Goal: Information Seeking & Learning: Find specific fact

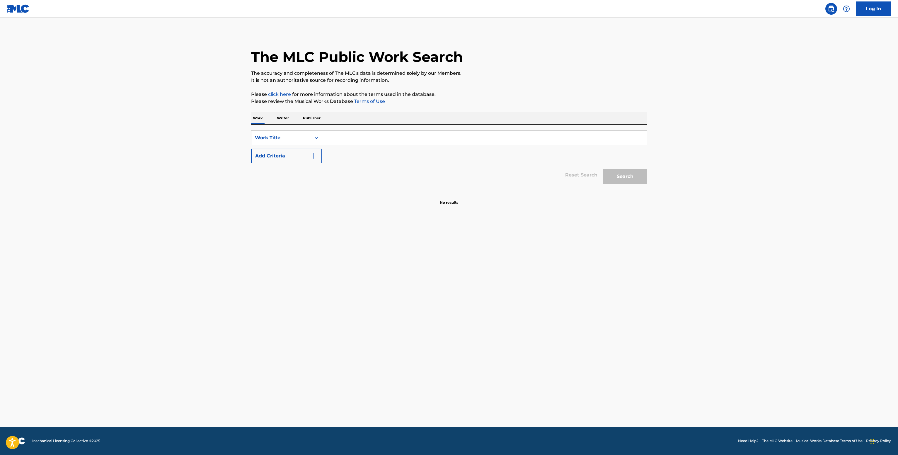
click at [337, 135] on input "Search Form" at bounding box center [484, 138] width 325 height 14
type input "Aquí y en China Chicho Castro y Sus Alia2"
click at [281, 164] on div "Reset Search Search" at bounding box center [449, 174] width 396 height 23
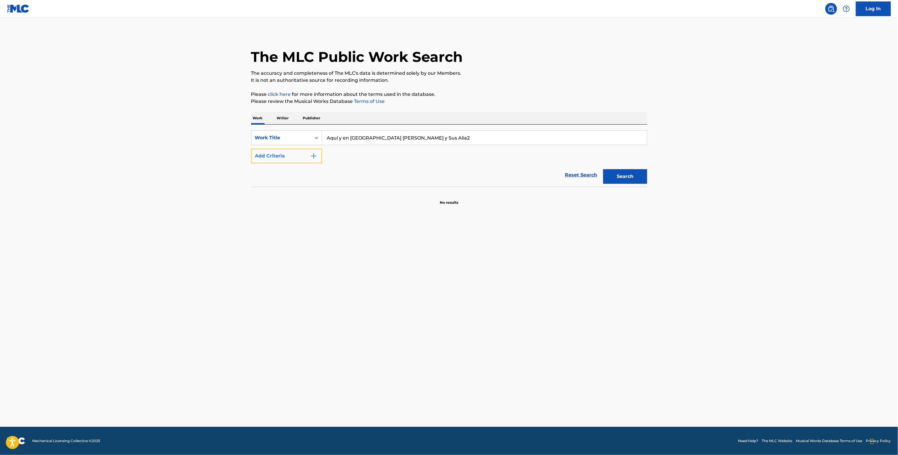
click at [279, 153] on button "Add Criteria" at bounding box center [286, 156] width 71 height 15
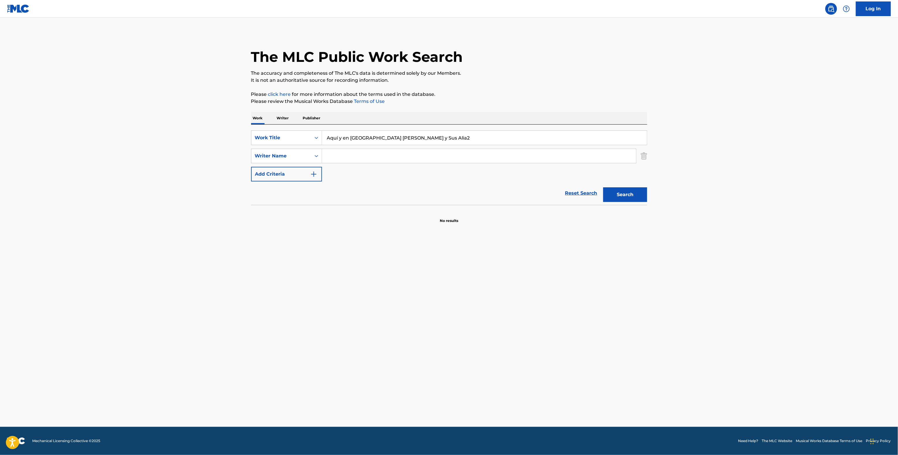
click at [356, 161] on input "Search Form" at bounding box center [479, 156] width 314 height 14
paste input "Chicho Castro"
type input "Chicho Castro"
click at [603, 187] on button "Search" at bounding box center [625, 194] width 44 height 15
click at [276, 117] on p "Writer" at bounding box center [283, 118] width 16 height 12
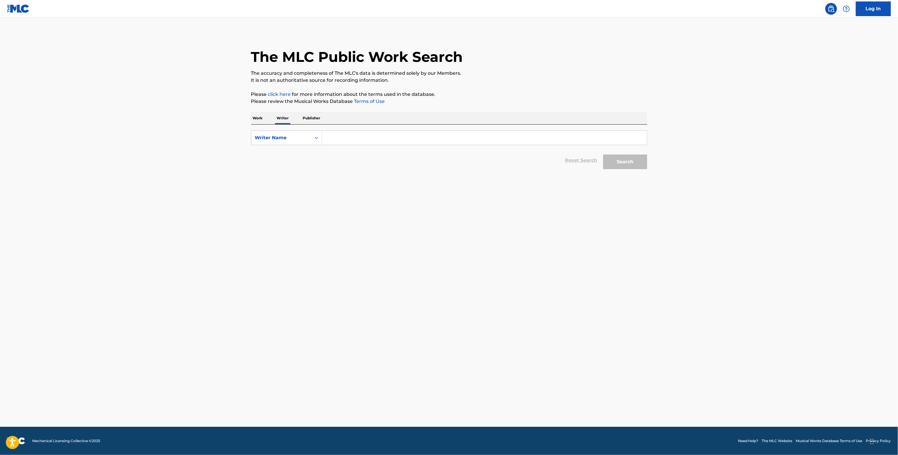
click at [338, 139] on input "Search Form" at bounding box center [484, 138] width 325 height 14
paste input "Chicho Castro"
type input "Chicho Castro"
click at [632, 164] on button "Search" at bounding box center [625, 161] width 44 height 15
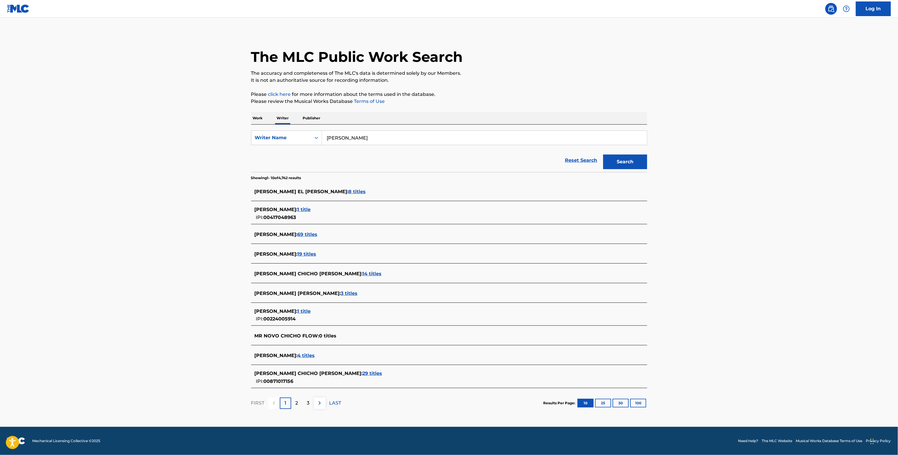
click at [299, 355] on span "4 titles" at bounding box center [306, 356] width 17 height 6
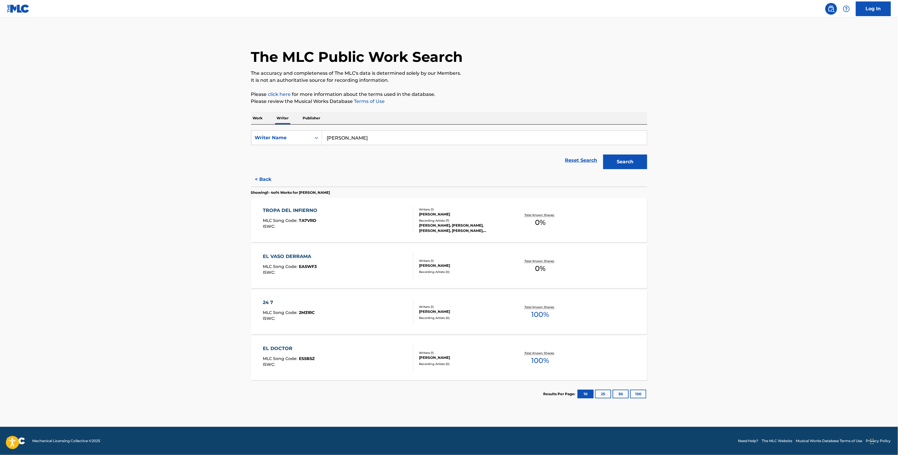
click at [451, 313] on div "CHICHO CASTRO" at bounding box center [463, 311] width 88 height 5
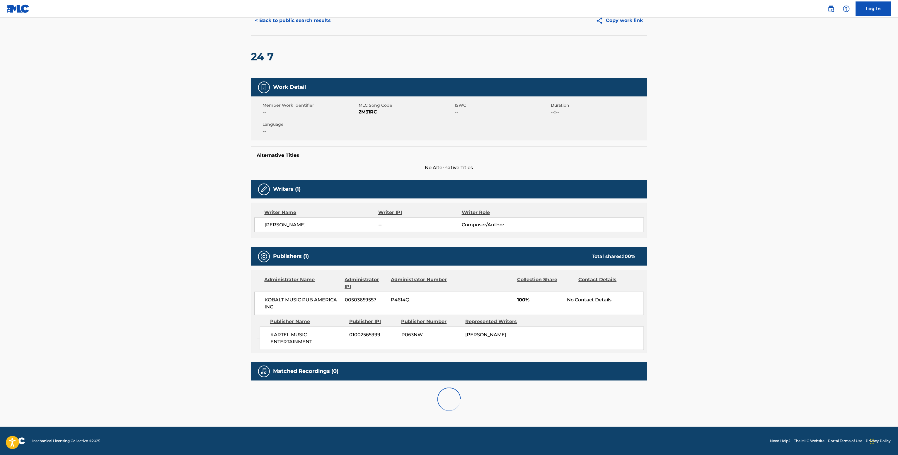
scroll to position [9, 0]
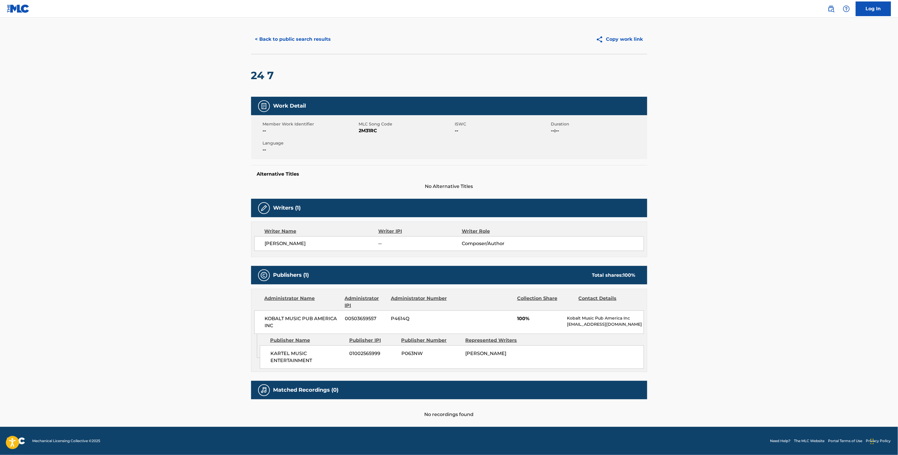
click at [283, 310] on div "KOBALT MUSIC PUB AMERICA INC 00503659557 P4614Q 100% Kobalt Music Pub America I…" at bounding box center [449, 321] width 390 height 23
copy div "KOBALT MUSIC PUB AMERICA INC"
click at [359, 128] on span "2M31RC" at bounding box center [406, 130] width 95 height 7
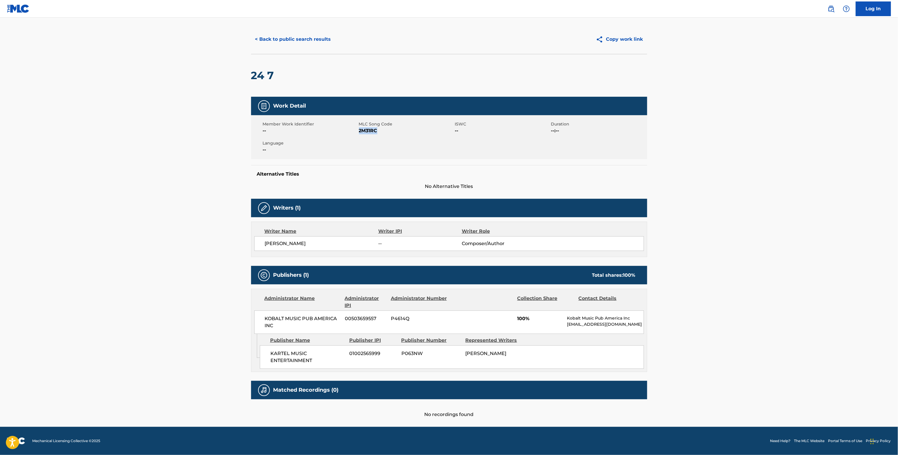
click at [359, 128] on span "2M31RC" at bounding box center [406, 130] width 95 height 7
copy span "2M31RC"
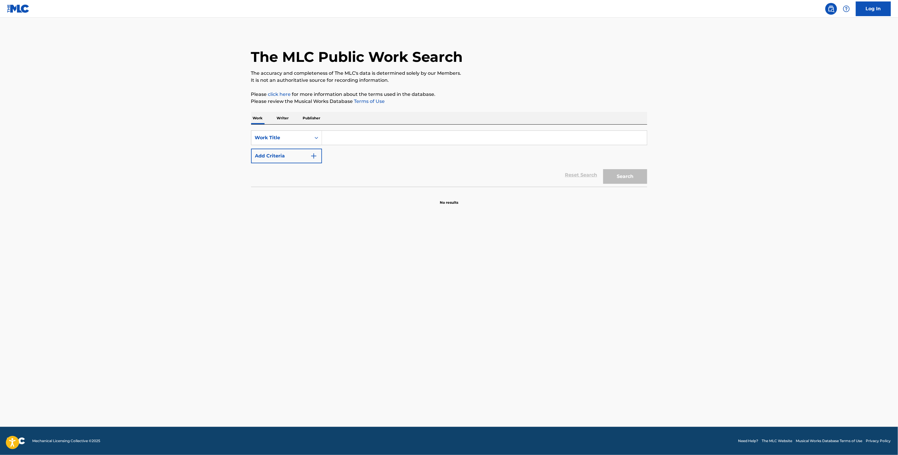
click at [361, 146] on div "SearchWithCriteria0d4de118-fb0b-4b92-a2de-65a9bf320cdc Work Title Add Criteria" at bounding box center [449, 146] width 396 height 33
click at [359, 141] on input "Search Form" at bounding box center [484, 138] width 325 height 14
paste input "Te Quiero, I Love You Milla 22"
type input "Te Quiero, I Love You Milla 22"
click at [289, 160] on button "Add Criteria" at bounding box center [286, 156] width 71 height 15
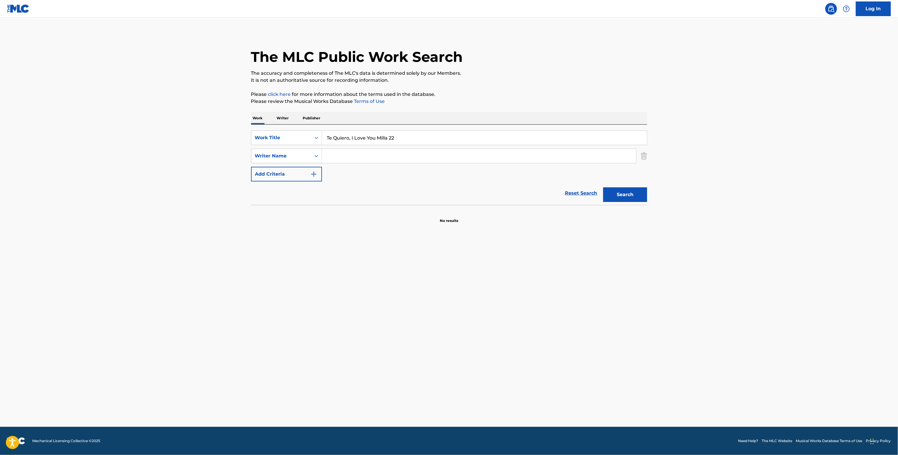
click at [349, 159] on input "Search Form" at bounding box center [479, 156] width 314 height 14
paste input "Mariano Reséndez"
type input "Mariano Reséndez"
click at [623, 197] on button "Search" at bounding box center [625, 194] width 44 height 15
click at [277, 109] on div "The MLC Public Work Search The accuracy and completeness of The MLC's data is d…" at bounding box center [449, 127] width 410 height 191
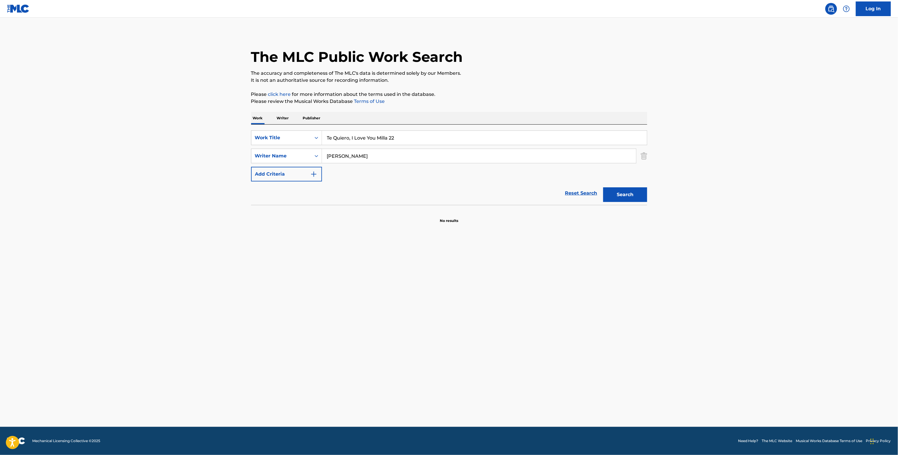
click at [281, 117] on p "Writer" at bounding box center [283, 118] width 16 height 12
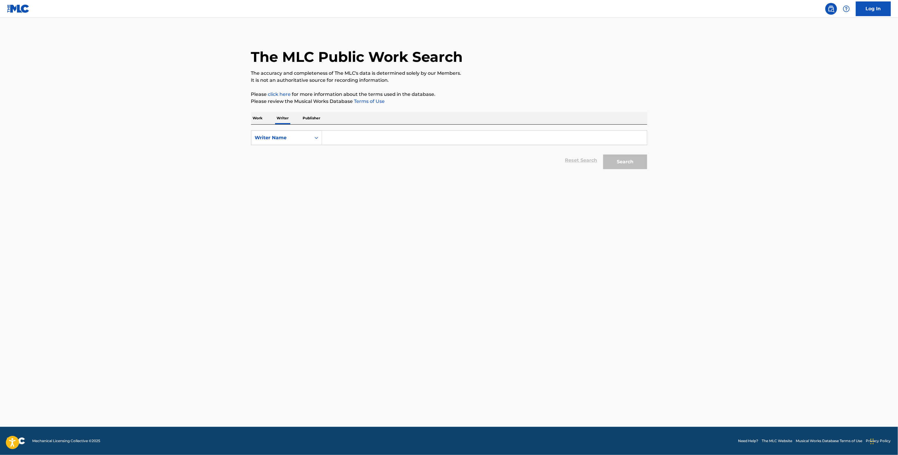
click at [345, 135] on input "Search Form" at bounding box center [484, 138] width 325 height 14
paste input "Mariano Reséndez"
type input "Mariano Reséndez"
click at [625, 153] on div "Search" at bounding box center [623, 160] width 47 height 23
click at [624, 155] on button "Search" at bounding box center [625, 161] width 44 height 15
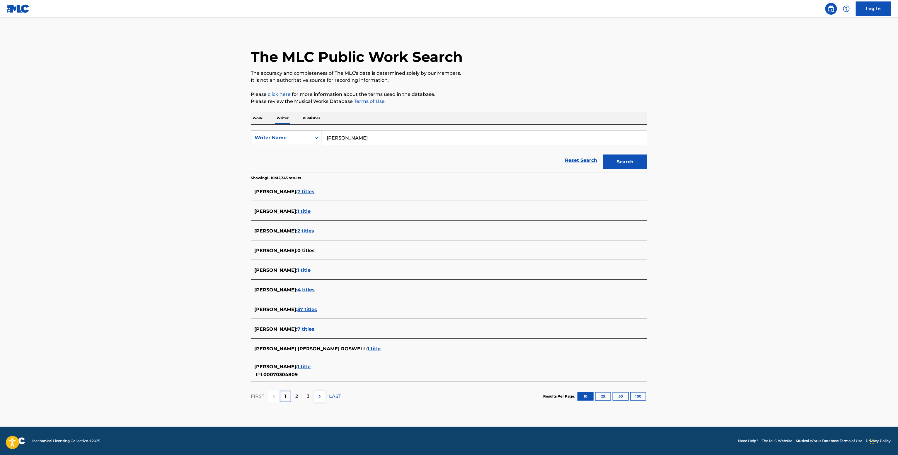
click at [310, 135] on div "Writer Name" at bounding box center [281, 137] width 60 height 11
drag, startPoint x: 288, startPoint y: 160, endPoint x: 292, endPoint y: 149, distance: 11.5
click at [288, 160] on div "Writer Name" at bounding box center [286, 167] width 70 height 15
click at [297, 136] on div "Writer Name" at bounding box center [281, 137] width 53 height 7
drag, startPoint x: 284, startPoint y: 152, endPoint x: 311, endPoint y: 147, distance: 27.1
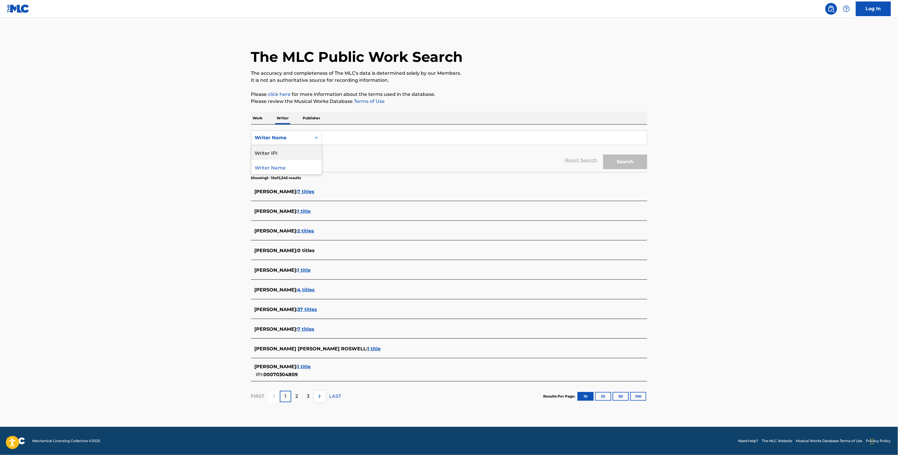
click at [287, 152] on div "Writer IPI" at bounding box center [286, 152] width 70 height 15
click at [353, 137] on input "Search Form" at bounding box center [484, 138] width 325 height 14
paste input "01034814876"
type input "01034814876"
drag, startPoint x: 630, startPoint y: 163, endPoint x: 617, endPoint y: 163, distance: 13.2
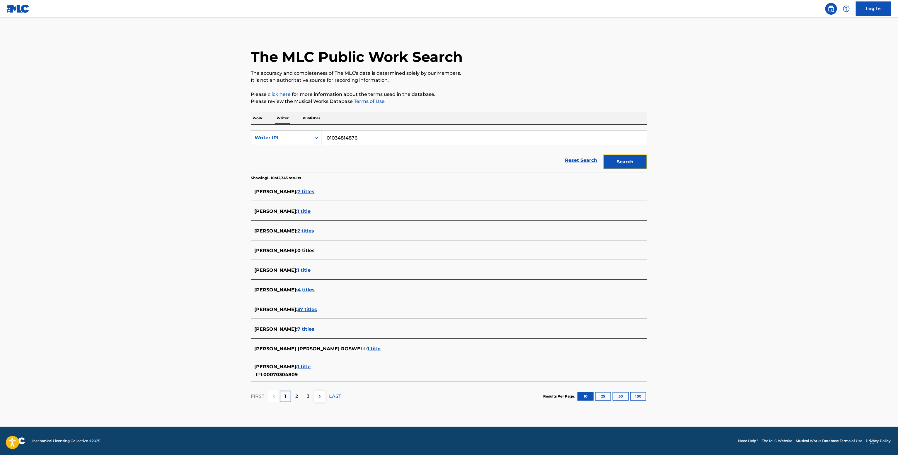
click at [629, 163] on button "Search" at bounding box center [625, 161] width 44 height 15
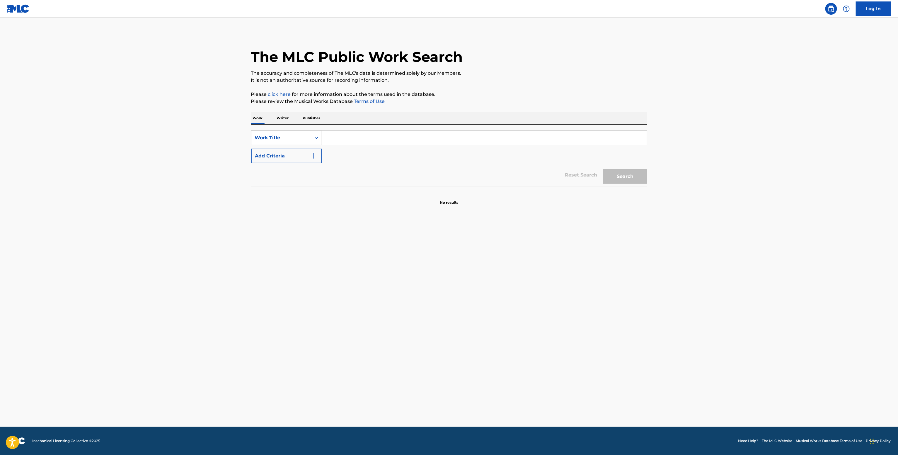
click at [389, 134] on input "Search Form" at bounding box center [484, 138] width 325 height 14
paste input "El Jinete [PERSON_NAME] feat. [PERSON_NAME] & [PERSON_NAME]"
type input "El Jinete [PERSON_NAME] feat. [PERSON_NAME] & [PERSON_NAME]"
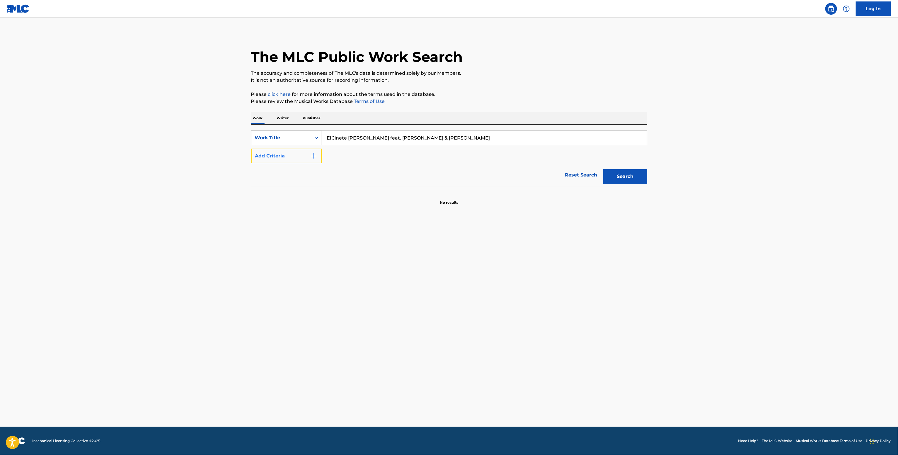
click at [281, 163] on button "Add Criteria" at bounding box center [286, 156] width 71 height 15
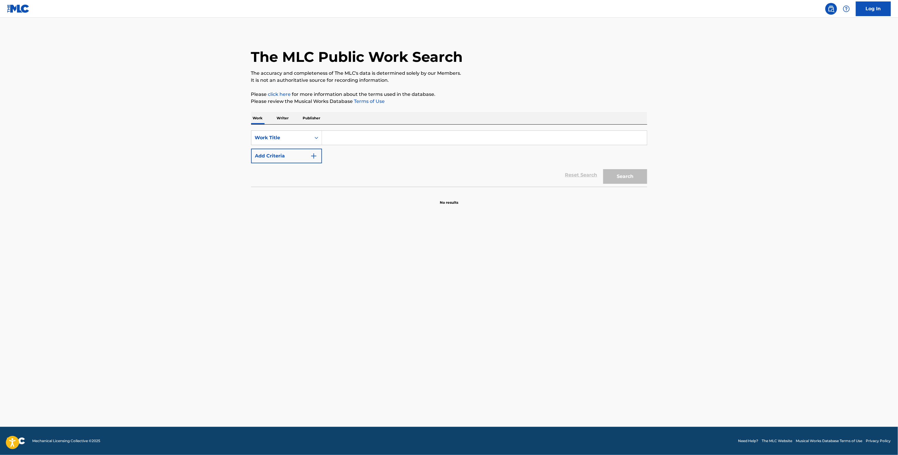
click at [327, 144] on div "Search Form" at bounding box center [484, 137] width 325 height 15
click at [332, 137] on input "Search Form" at bounding box center [484, 138] width 325 height 14
paste input "El Jinete [PERSON_NAME] feat. [PERSON_NAME] & [PERSON_NAME]"
type input "El Jinete [PERSON_NAME] feat. [PERSON_NAME] & [PERSON_NAME]"
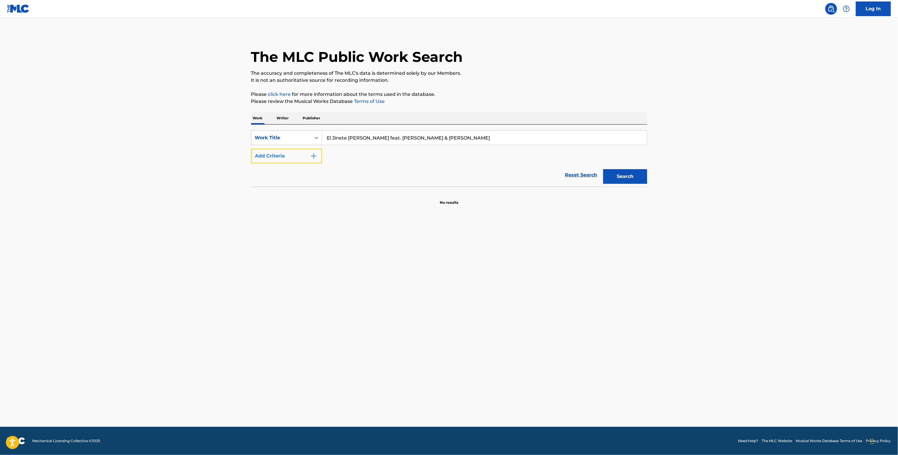
click at [285, 158] on button "Add Criteria" at bounding box center [286, 156] width 71 height 15
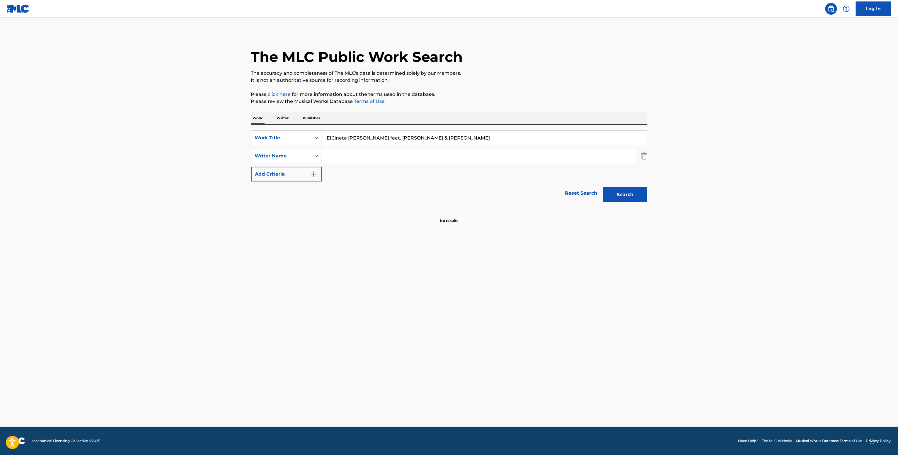
click at [344, 156] on input "Search Form" at bounding box center [479, 156] width 314 height 14
paste input "José Alfredo Jiménez"
type input "José Alfredo Jiménez"
click at [629, 200] on button "Search" at bounding box center [625, 194] width 44 height 15
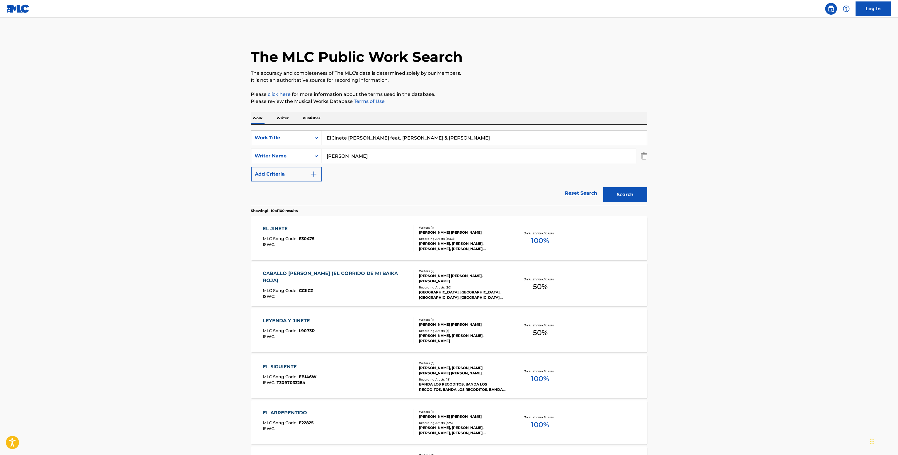
click at [442, 246] on div "JOSÉ ALFREDO JIMÉNEZ, MIGUEL ACEVES MEJÍA, JOSÉ ALFREDO JIMÉNEZ, JOSÉ ALFREDO J…" at bounding box center [463, 246] width 88 height 11
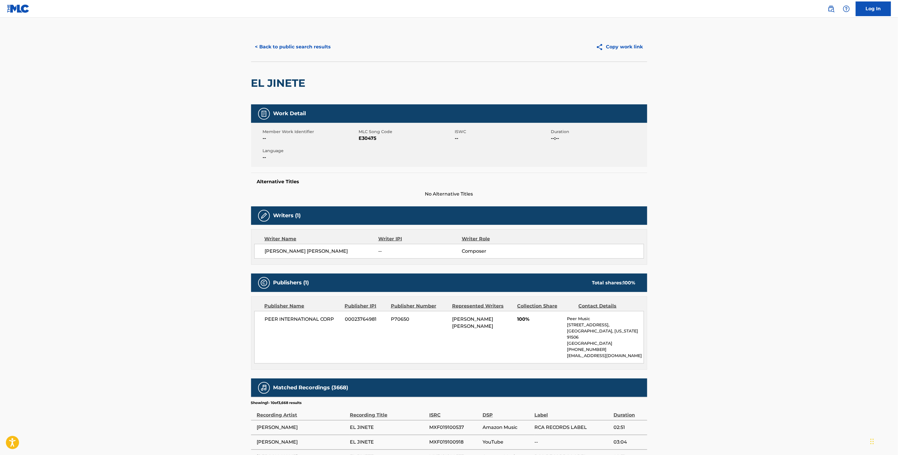
click at [300, 322] on span "PEER INTERNATIONAL CORP" at bounding box center [303, 319] width 76 height 7
copy div "PEER INTERNATIONAL CORP"
click at [287, 327] on div "PEER INTERNATIONAL CORP 00023764981 P70650 JOSE ALFREDO JIMENEZ SANDOVAL 100% P…" at bounding box center [449, 337] width 390 height 52
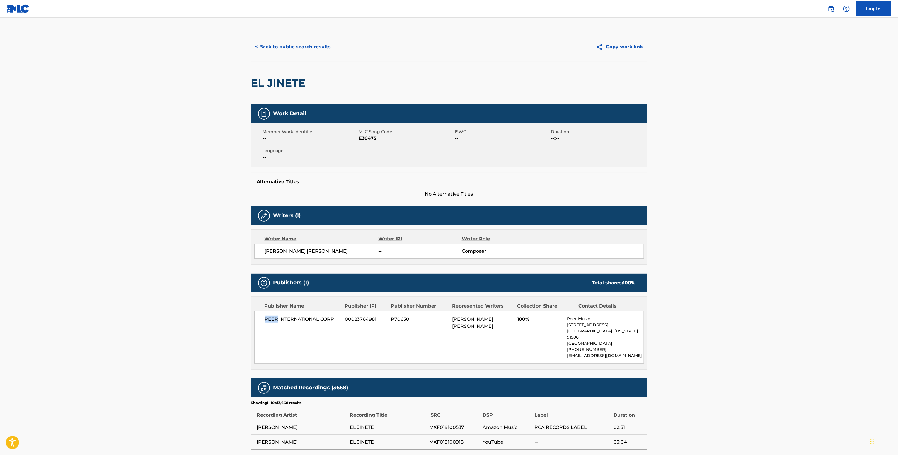
drag, startPoint x: 278, startPoint y: 319, endPoint x: 232, endPoint y: 317, distance: 45.7
click at [232, 317] on main "< Back to public search results Copy work link EL JINETE Work Detail Member Wor…" at bounding box center [449, 307] width 898 height 579
copy span "PEER"
click at [367, 144] on div "Member Work Identifier -- MLC Song Code E30475 ISWC -- Duration --:-- Language …" at bounding box center [449, 145] width 396 height 44
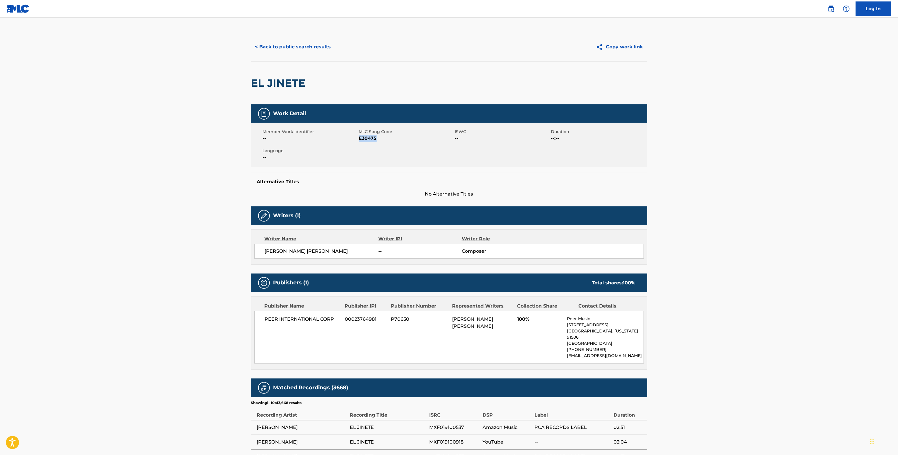
copy span "E30475"
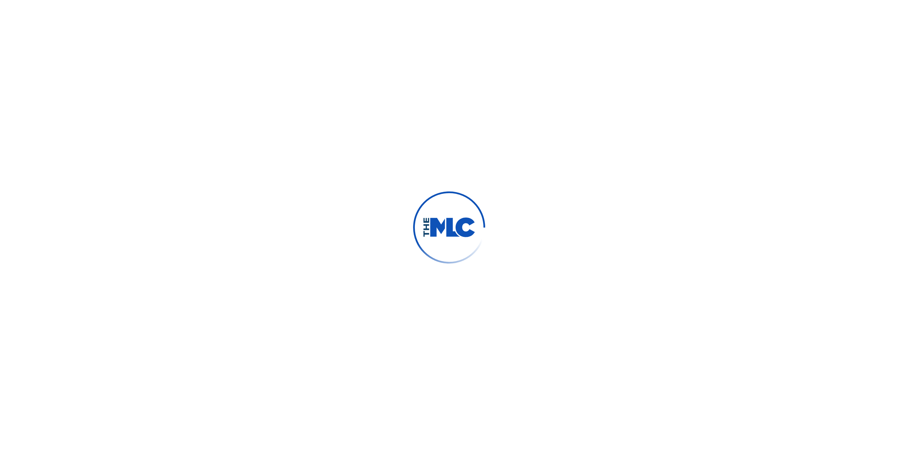
click at [363, 193] on div at bounding box center [449, 227] width 898 height 455
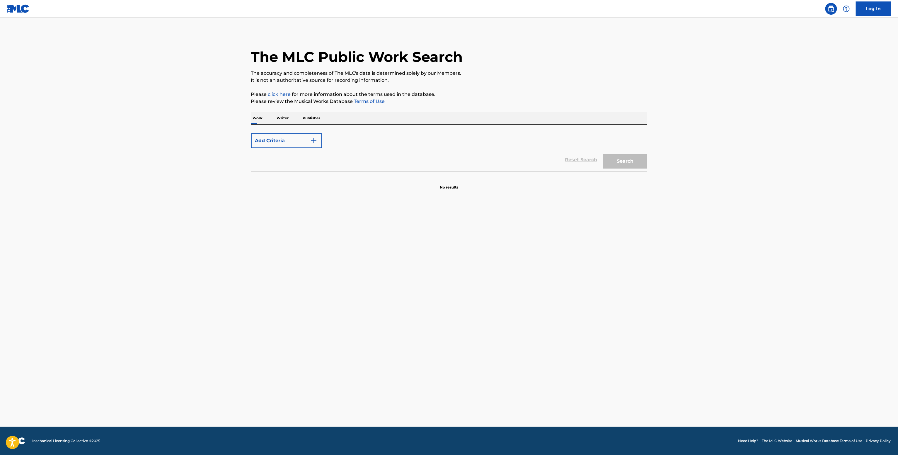
click at [383, 202] on main "The MLC Public Work Search The accuracy and completeness of The MLC's data is d…" at bounding box center [449, 222] width 898 height 409
click at [362, 144] on input "Search Form" at bounding box center [484, 138] width 325 height 14
paste input "Si Vuelves Ahora Grupo Legítimo"
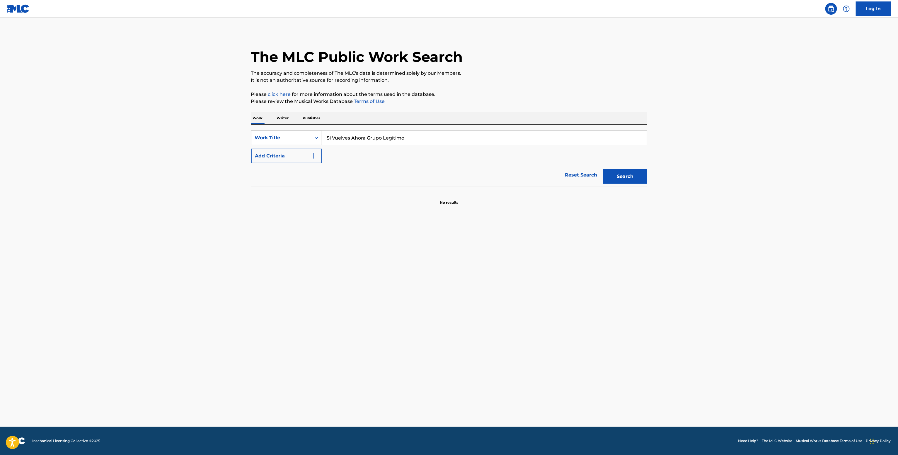
type input "Si Vuelves Ahora Grupo Legítimo"
click at [322, 151] on div "SearchWithCriteria5902705d-312c-4bc4-ae5e-829b329c5c34 Work Title Si Vuelves Ah…" at bounding box center [449, 146] width 396 height 33
click at [319, 152] on button "Add Criteria" at bounding box center [286, 156] width 71 height 15
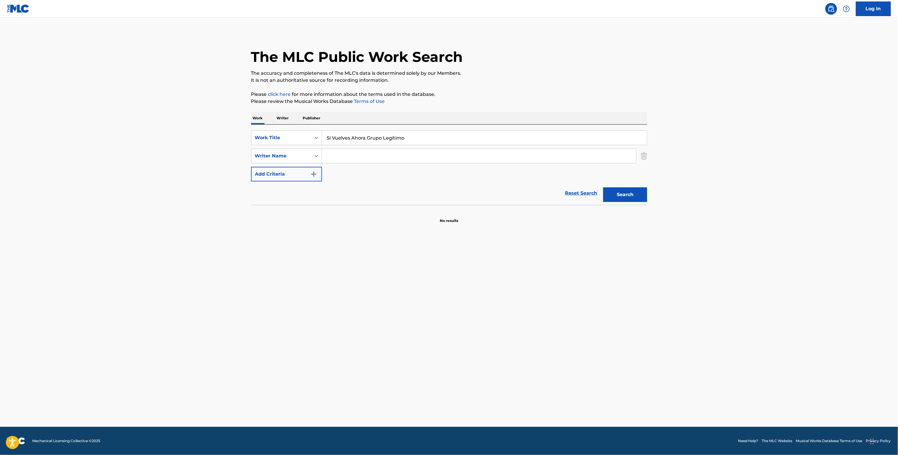
click at [345, 163] on input "Search Form" at bounding box center [479, 156] width 314 height 14
paste input "[PERSON_NAME]"
type input "[PERSON_NAME]"
click at [613, 188] on button "Search" at bounding box center [625, 194] width 44 height 15
click at [274, 115] on div "Work Writer Publisher" at bounding box center [449, 118] width 396 height 12
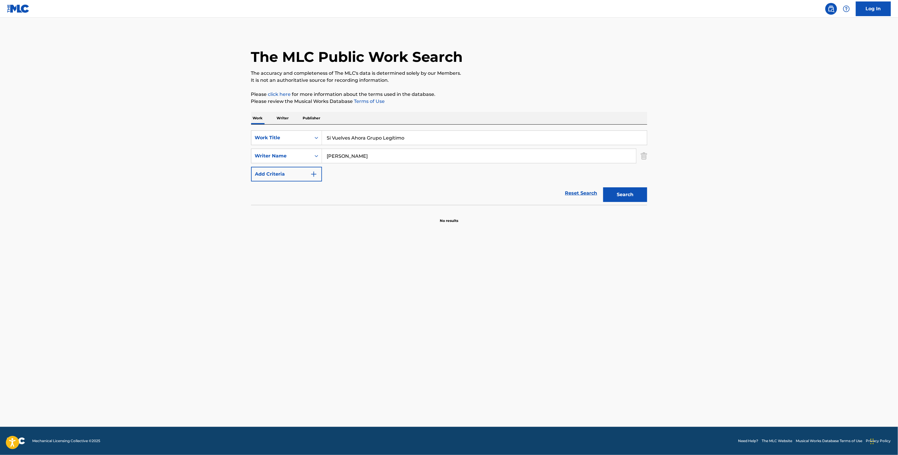
click at [282, 112] on p "Writer" at bounding box center [283, 118] width 16 height 12
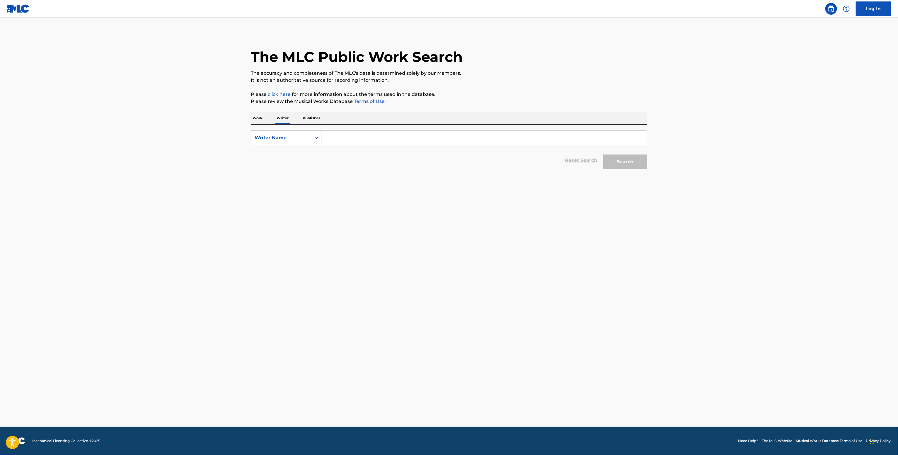
click at [335, 131] on div "Search Form" at bounding box center [484, 137] width 325 height 15
click at [341, 139] on input "Search Form" at bounding box center [484, 138] width 325 height 14
paste input "[PERSON_NAME]"
type input "[PERSON_NAME]"
click at [641, 161] on button "Search" at bounding box center [625, 161] width 44 height 15
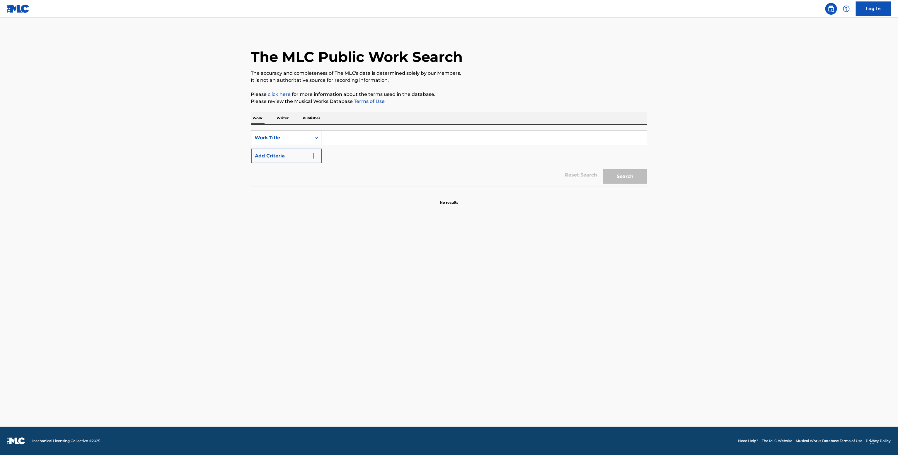
click at [333, 142] on input "Search Form" at bounding box center [484, 138] width 325 height 14
paste input "Entre la Lluvia y Mi Llorar Dinamicos Jrs"
type input "Entre la Lluvia y Mi Llorar Dinamicos Jrs"
click at [309, 148] on div "SearchWithCriteriac8dc9338-be7f-439c-a743-02dfc7e98350 Work Title Entre la Lluv…" at bounding box center [449, 146] width 396 height 33
click at [301, 160] on button "Add Criteria" at bounding box center [286, 156] width 71 height 15
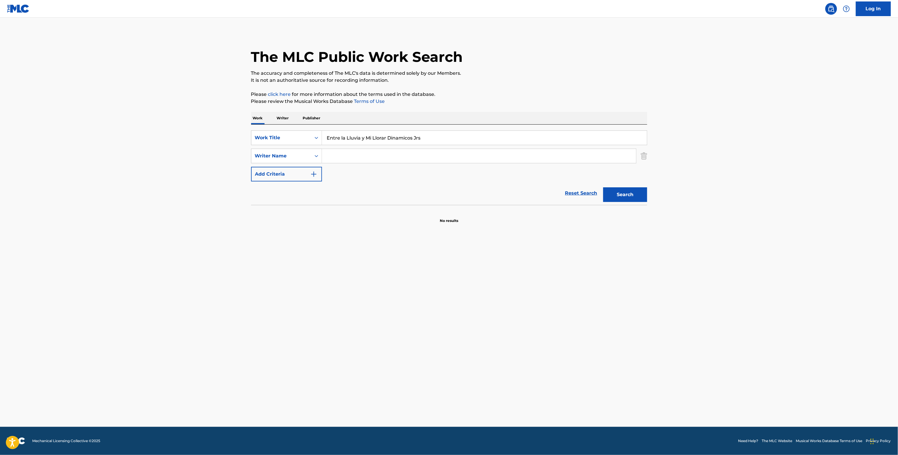
click at [345, 162] on input "Search Form" at bounding box center [479, 156] width 314 height 14
paste input "Dinámicos Jrs"
type input "Dinámicos Jrs"
click at [610, 201] on button "Search" at bounding box center [625, 194] width 44 height 15
click at [278, 120] on p "Writer" at bounding box center [283, 118] width 16 height 12
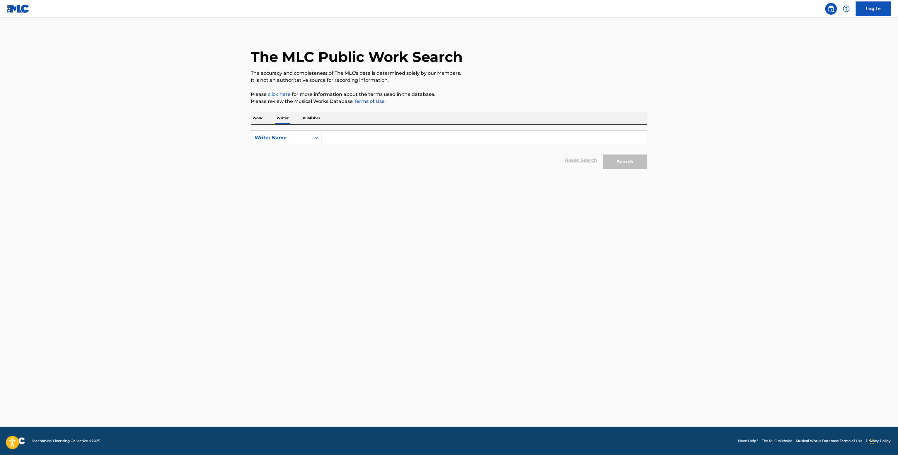
click at [345, 137] on input "Search Form" at bounding box center [484, 138] width 325 height 14
paste input "Dinámicos Jrs"
type input "Dinámicos Jrs"
click at [620, 159] on button "Search" at bounding box center [625, 161] width 44 height 15
click at [353, 137] on input "Search Form" at bounding box center [484, 138] width 325 height 14
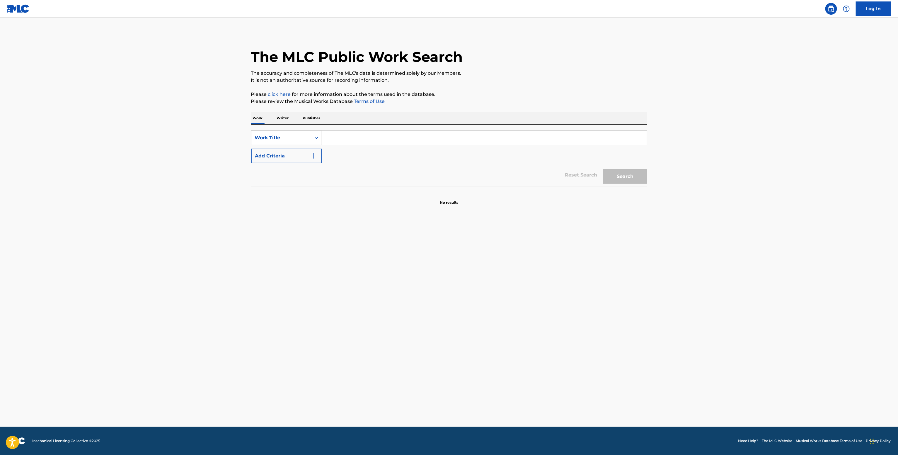
paste input "Journey of a Thousand Miles Attitude Rap"
type input "Journey of a Thousand Miles Attitude Rap"
click at [297, 156] on button "Add Criteria" at bounding box center [286, 156] width 71 height 15
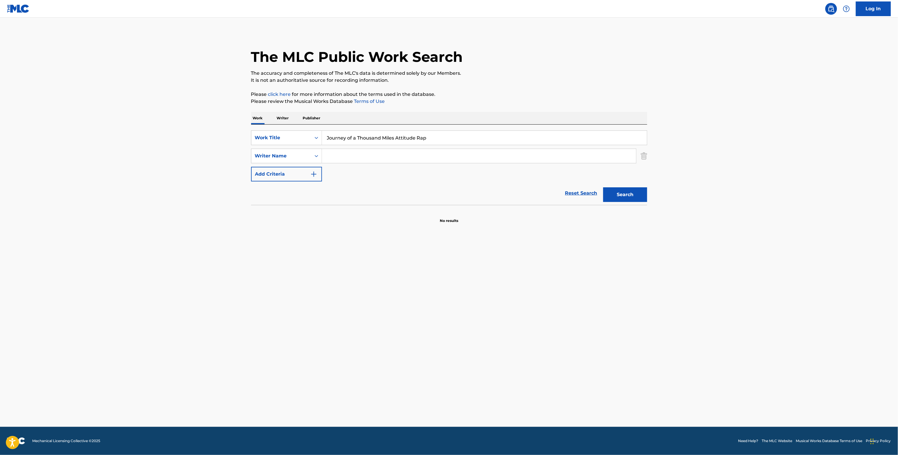
click at [342, 152] on input "Search Form" at bounding box center [479, 156] width 314 height 14
paste input "Joshua David Olalere"
type input "Joshua David Olalere"
click at [612, 195] on button "Search" at bounding box center [625, 194] width 44 height 15
click at [284, 122] on p "Writer" at bounding box center [283, 118] width 16 height 12
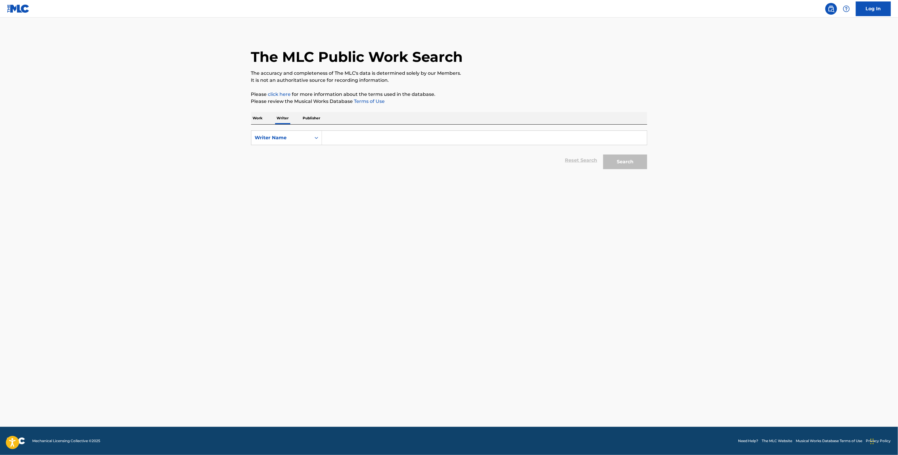
click at [345, 135] on input "Search Form" at bounding box center [484, 138] width 325 height 14
paste input "Joshua David Olalere"
type input "Joshua David Olalere"
click at [628, 161] on button "Search" at bounding box center [625, 161] width 44 height 15
click at [354, 142] on input "Search Form" at bounding box center [484, 138] width 325 height 14
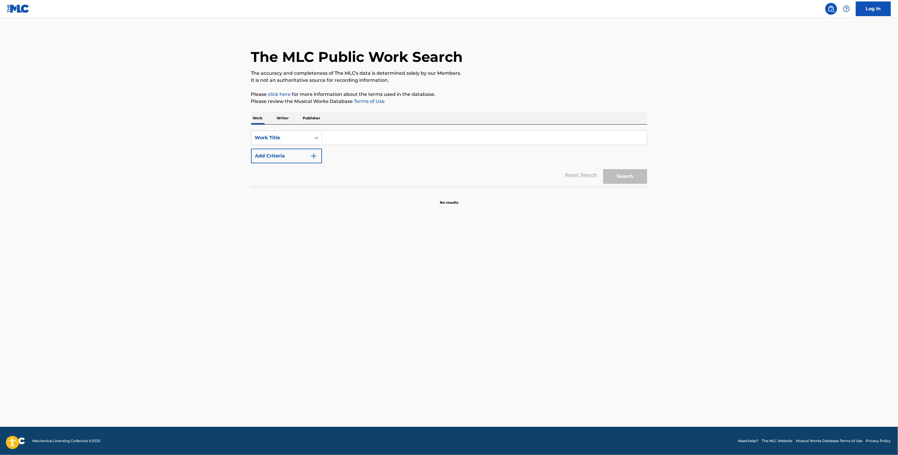
paste input "Gen 5 (Dj Phatt Exclusive) Nettspend"
type input "Gen 5 (Dj Phatt Exclusive) Nettspend"
click at [288, 154] on button "Add Criteria" at bounding box center [286, 156] width 71 height 15
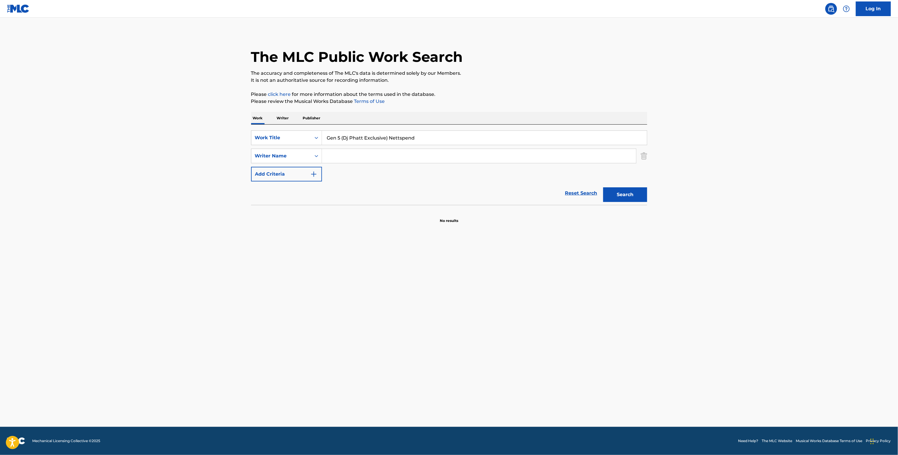
click at [328, 152] on input "Search Form" at bounding box center [479, 156] width 314 height 14
paste input "Gunner Shepardson"
type input "Gunner Shepardson"
click at [621, 195] on button "Search" at bounding box center [625, 194] width 44 height 15
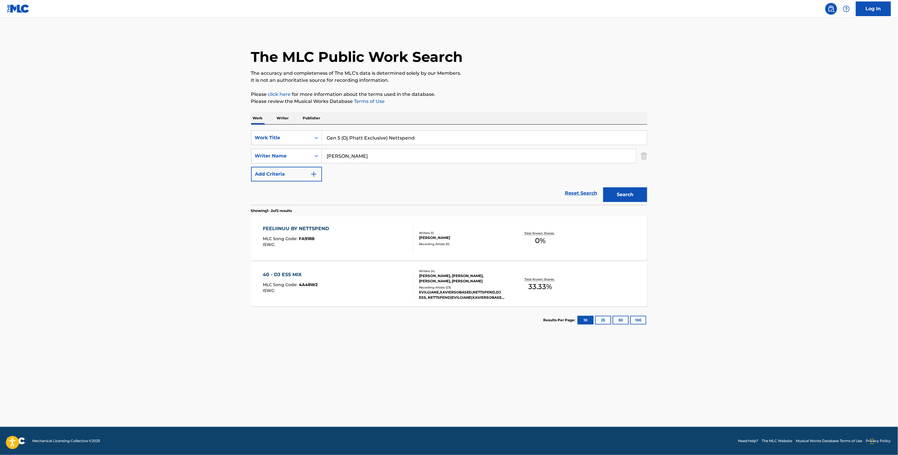
click at [479, 278] on div "GUNNER SHEPARDSON, DJ ESS, XAVIER LOPEZ, GIANE CHENHEU" at bounding box center [463, 278] width 88 height 11
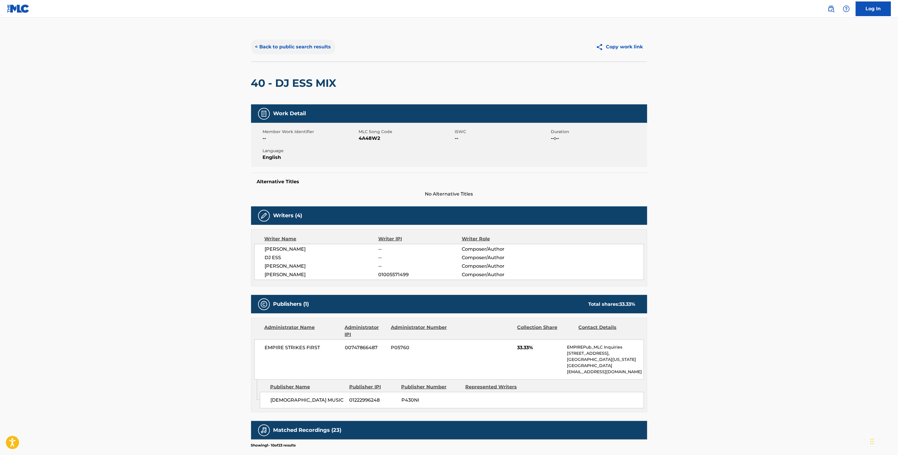
click at [299, 47] on button "< Back to public search results" at bounding box center [293, 47] width 84 height 15
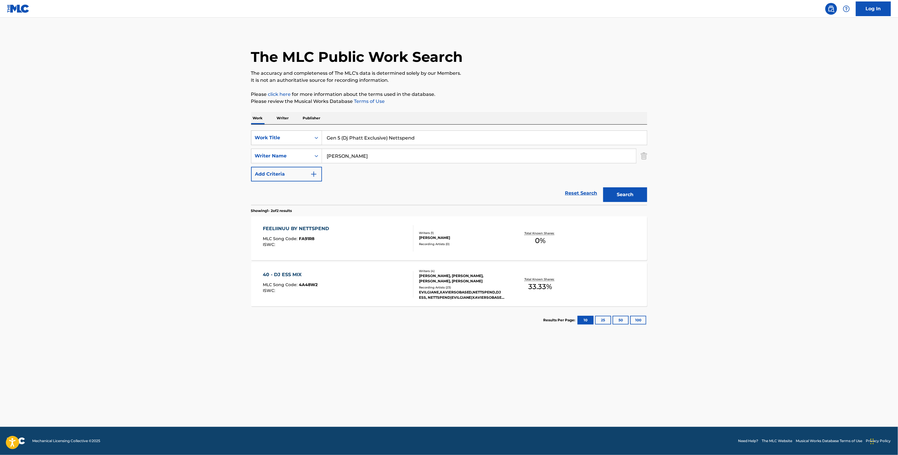
drag, startPoint x: 381, startPoint y: 155, endPoint x: 263, endPoint y: 135, distance: 119.8
click at [267, 135] on div "SearchWithCriteria372dfd81-a00c-4d61-b486-452a4cbdcb17 Work Title Gen 5 (Dj Pha…" at bounding box center [449, 155] width 396 height 51
paste input "Nett Spend"
type input "Nett Spend"
click at [631, 194] on button "Search" at bounding box center [625, 194] width 44 height 15
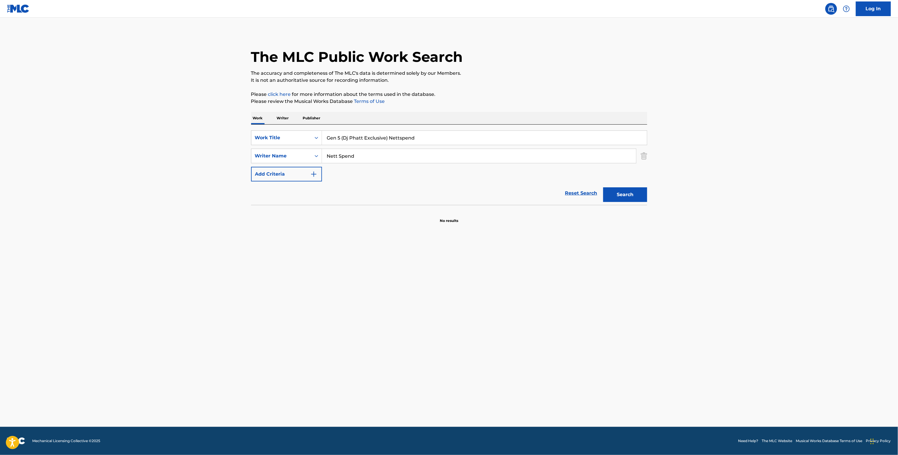
click at [281, 118] on p "Writer" at bounding box center [283, 118] width 16 height 12
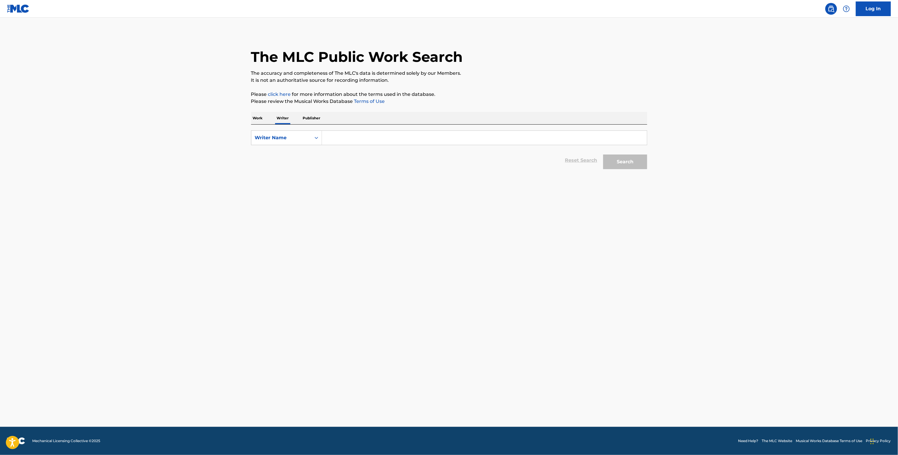
click at [350, 149] on div "Reset Search Search" at bounding box center [449, 160] width 396 height 23
click at [348, 136] on input "Search Form" at bounding box center [484, 138] width 325 height 14
paste input "Nett Spend"
type input "Nett Spend"
click at [615, 159] on button "Search" at bounding box center [625, 161] width 44 height 15
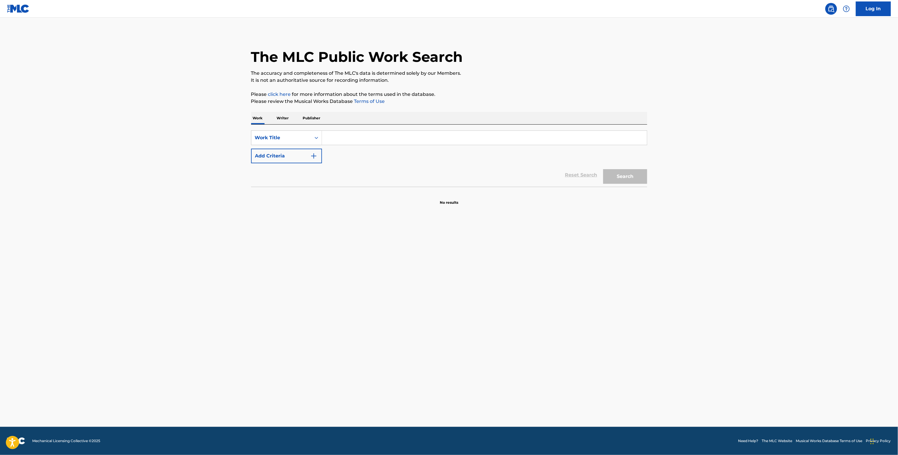
click at [371, 141] on input "Search Form" at bounding box center [484, 138] width 325 height 14
paste input "104.5 sky fm skychaser"
type input "104.5 sky fm skychaser"
click at [308, 158] on button "Add Criteria" at bounding box center [286, 156] width 71 height 15
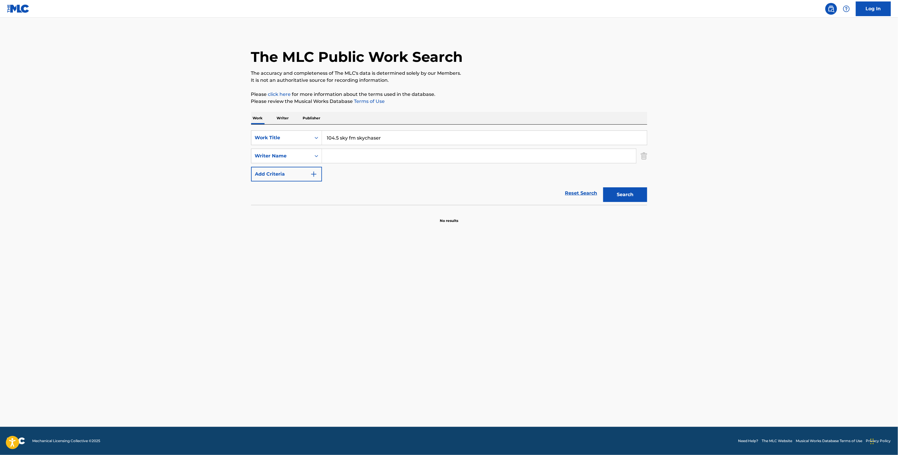
click at [329, 150] on input "Search Form" at bounding box center [479, 156] width 314 height 14
paste input "Albert Jarl"
type input "Albert Jarl"
click at [614, 197] on div "Search" at bounding box center [623, 192] width 47 height 23
click at [617, 191] on button "Search" at bounding box center [625, 194] width 44 height 15
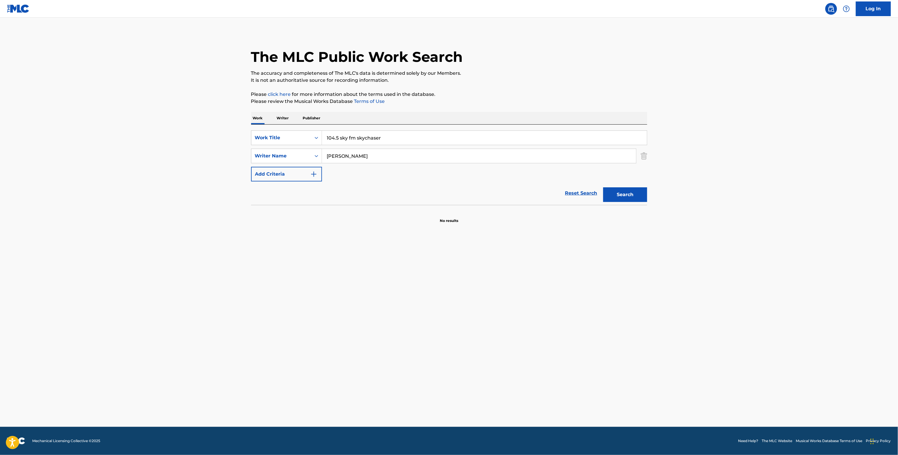
click at [280, 121] on p "Writer" at bounding box center [283, 118] width 16 height 12
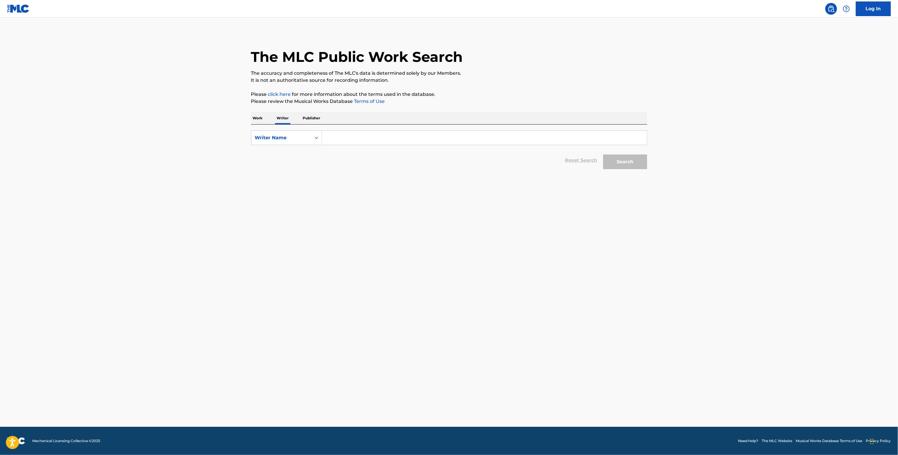
click at [347, 141] on input "Search Form" at bounding box center [484, 138] width 325 height 14
paste input "Albert Jarl"
type input "Albert Jarl"
click at [624, 169] on button "Search" at bounding box center [625, 161] width 44 height 15
click at [372, 129] on div "SearchWithCriteria51572eea-f204-4840-b316-ec0c837da195 Work Title Add Criteria …" at bounding box center [449, 156] width 396 height 62
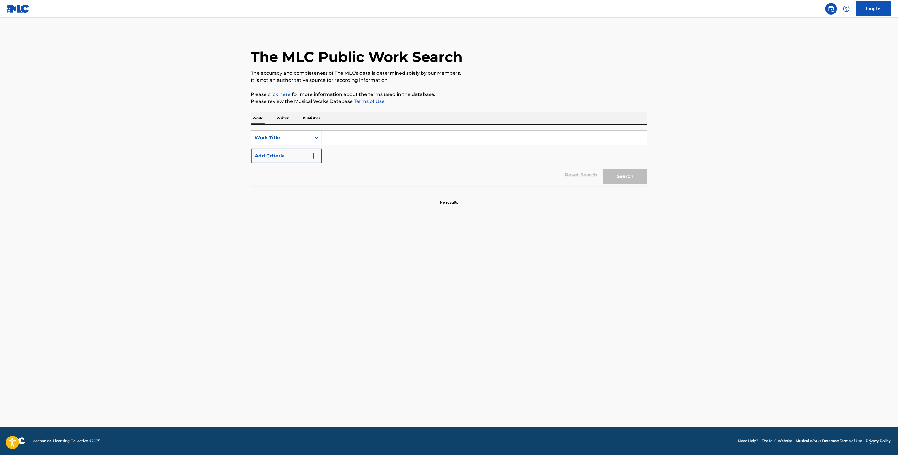
click at [371, 130] on div "SearchWithCriteria51572eea-f204-4840-b316-ec0c837da195 Work Title Add Criteria …" at bounding box center [449, 156] width 396 height 62
click at [365, 135] on input "Search Form" at bounding box center [484, 138] width 325 height 14
paste input "Wdhd NazGPG, [PERSON_NAME] & [PERSON_NAME] Go"
type input "Wdhd NazGPG, [PERSON_NAME] & [PERSON_NAME] Go"
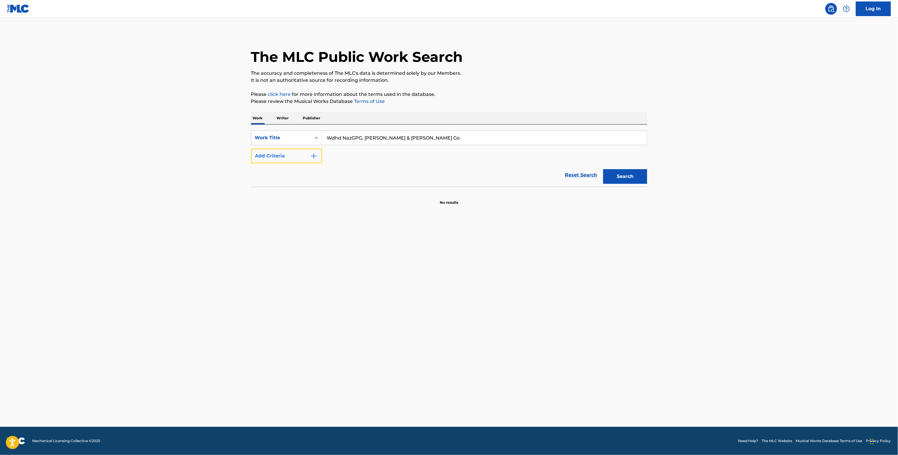
click at [307, 158] on button "Add Criteria" at bounding box center [286, 156] width 71 height 15
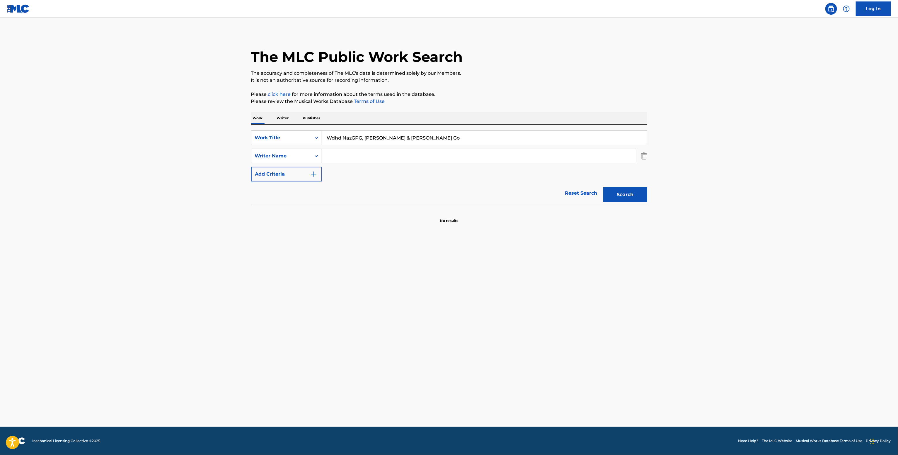
click at [340, 157] on input "Search Form" at bounding box center [479, 156] width 314 height 14
paste input "Edhlusta Barlo"
type input "Edhlusta Barlo"
click at [615, 202] on button "Search" at bounding box center [625, 194] width 44 height 15
click at [278, 117] on p "Writer" at bounding box center [283, 118] width 16 height 12
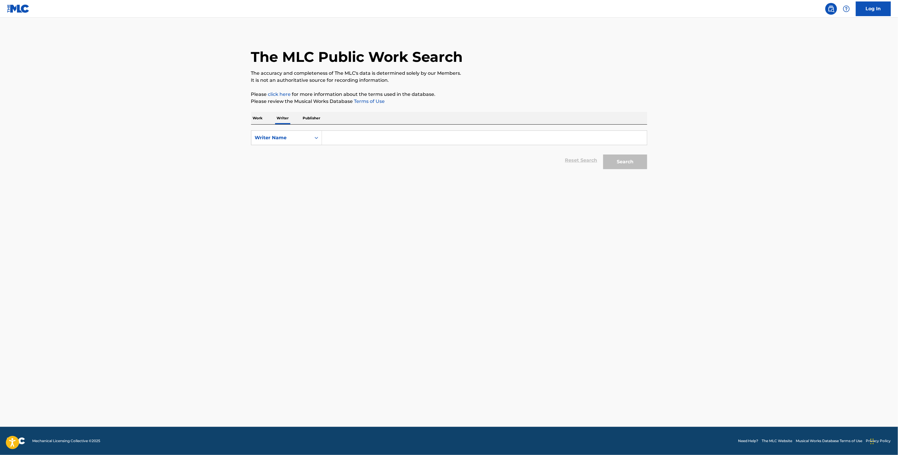
click at [342, 141] on input "Search Form" at bounding box center [484, 138] width 325 height 14
paste input "Edhlusta Barlo"
type input "Edhlusta Barlo"
click at [608, 159] on button "Search" at bounding box center [625, 161] width 44 height 15
drag, startPoint x: 348, startPoint y: 143, endPoint x: 346, endPoint y: 137, distance: 5.8
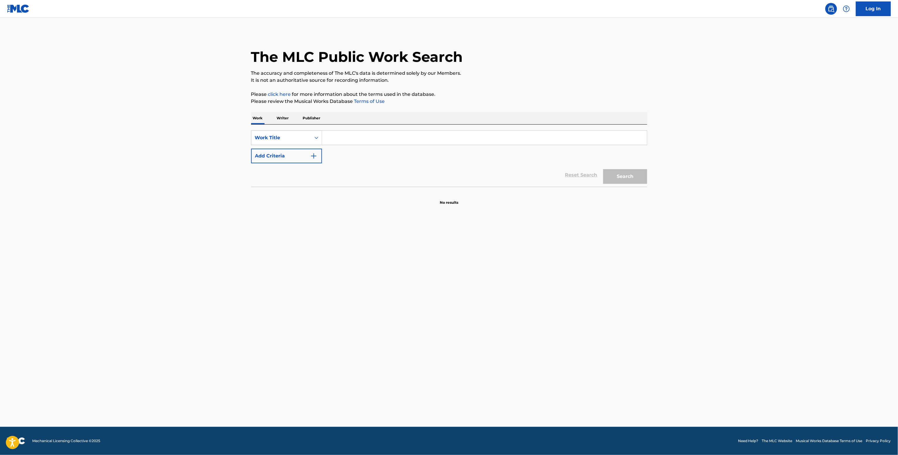
click at [347, 142] on input "Search Form" at bounding box center [484, 138] width 325 height 14
paste input "Peach Origami Button"
type input "Peach Origami Button"
drag, startPoint x: 309, startPoint y: 160, endPoint x: 329, endPoint y: 173, distance: 23.6
click at [311, 161] on button "Add Criteria" at bounding box center [286, 156] width 71 height 15
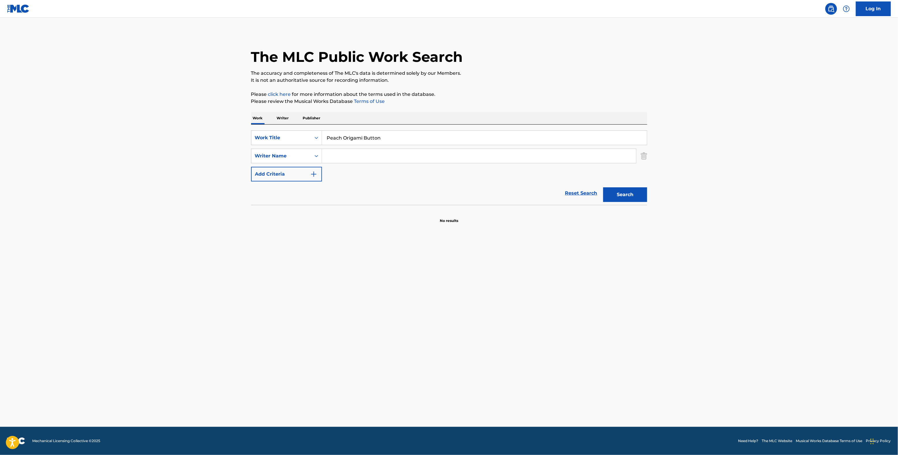
click at [346, 158] on input "Search Form" at bounding box center [479, 156] width 314 height 14
paste input "Rene Gutierrez"
click at [621, 195] on button "Search" at bounding box center [625, 194] width 44 height 15
drag, startPoint x: 398, startPoint y: 158, endPoint x: 294, endPoint y: 152, distance: 103.9
click at [309, 152] on div "SearchWithCriteriaff53add0-b26c-40d1-9575-ee436cf7038c Writer Name Rene Gutierr…" at bounding box center [449, 156] width 396 height 15
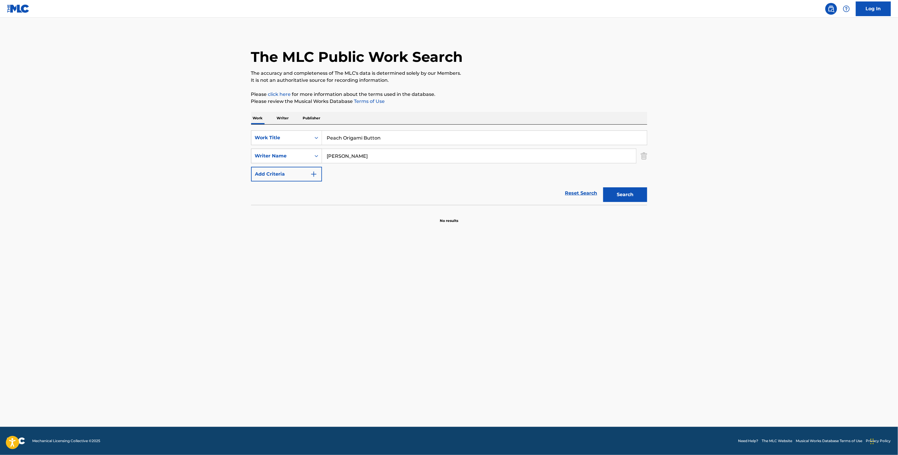
paste input "00819119531"
type input "00819119531"
click at [295, 152] on div "Writer Name" at bounding box center [281, 155] width 60 height 11
click at [287, 168] on div "Writer IPI" at bounding box center [286, 170] width 70 height 15
click at [421, 160] on input "Search Form" at bounding box center [479, 156] width 314 height 14
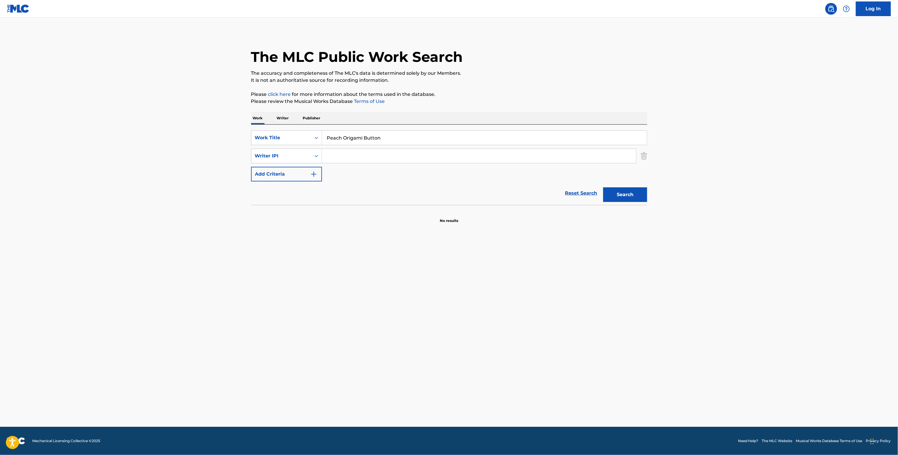
paste input "00819119531"
type input "00819119531"
click at [628, 194] on button "Search" at bounding box center [625, 194] width 44 height 15
click at [275, 112] on p "Writer" at bounding box center [283, 118] width 16 height 12
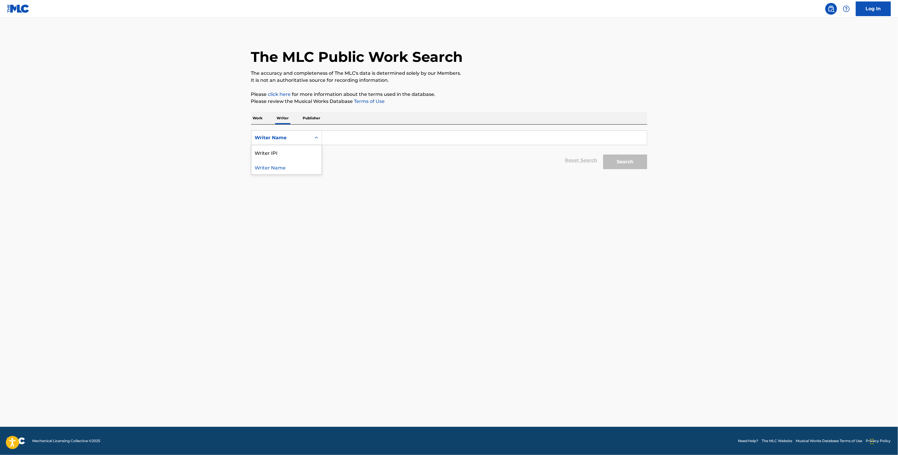
drag, startPoint x: 286, startPoint y: 132, endPoint x: 289, endPoint y: 148, distance: 16.6
click at [287, 135] on div "Writer Name" at bounding box center [281, 137] width 60 height 11
click at [289, 149] on div "Writer IPI" at bounding box center [286, 152] width 70 height 15
click at [328, 133] on input "Search Form" at bounding box center [484, 138] width 325 height 14
paste input "00819119531"
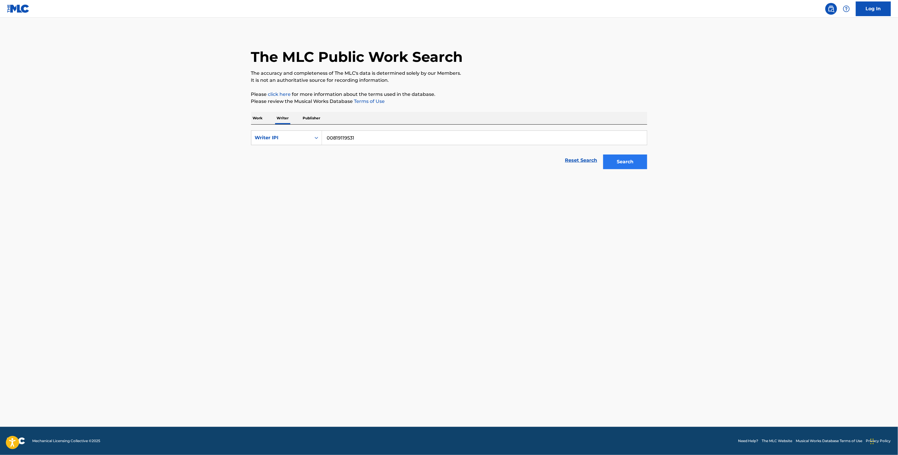
type input "00819119531"
click at [629, 160] on button "Search" at bounding box center [625, 161] width 44 height 15
click at [296, 134] on div "Writer IPI" at bounding box center [286, 137] width 71 height 15
click at [294, 147] on div "Writer Name" at bounding box center [286, 152] width 70 height 15
click at [329, 138] on input "Search Form" at bounding box center [484, 138] width 325 height 14
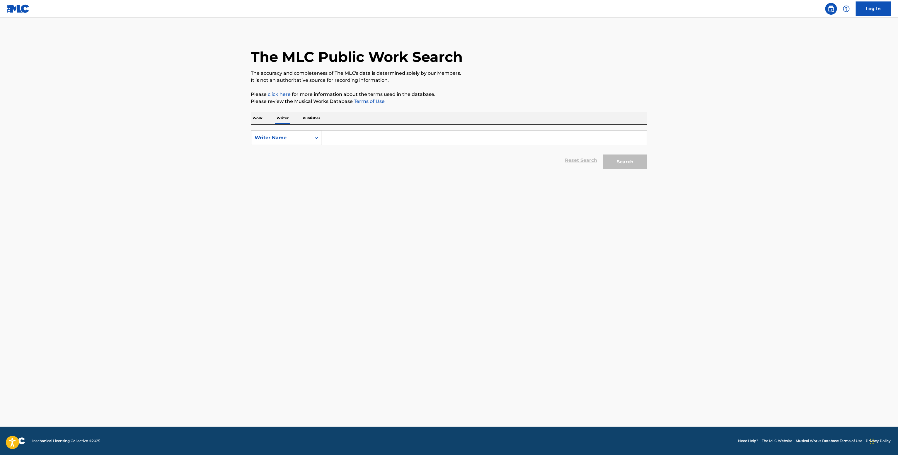
paste input "Matt Kerner"
click at [639, 163] on button "Search" at bounding box center [625, 161] width 44 height 15
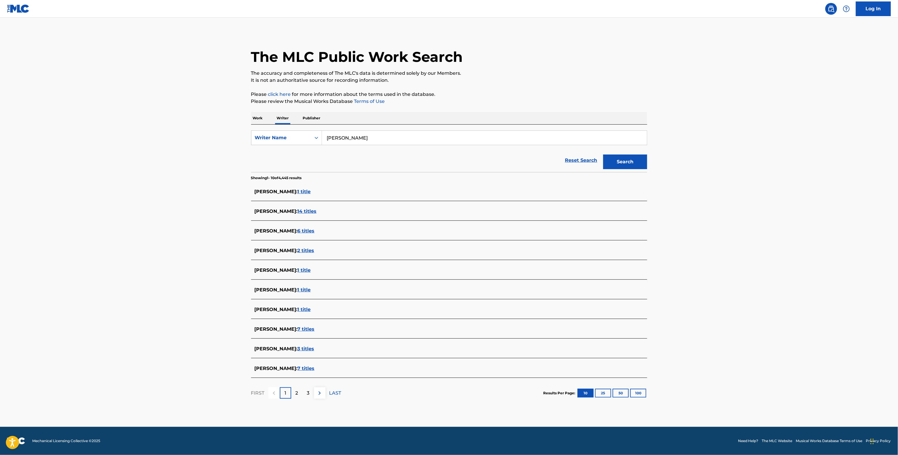
drag, startPoint x: 366, startPoint y: 135, endPoint x: 294, endPoint y: 126, distance: 72.4
click at [296, 127] on div "SearchWithCriteriacdda833c-d24e-43d7-9eab-8a928a6ebaf7 Writer Name Matt Kerner …" at bounding box center [449, 148] width 396 height 47
paste input "Brandon Amaloo"
click at [625, 164] on button "Search" at bounding box center [625, 161] width 44 height 15
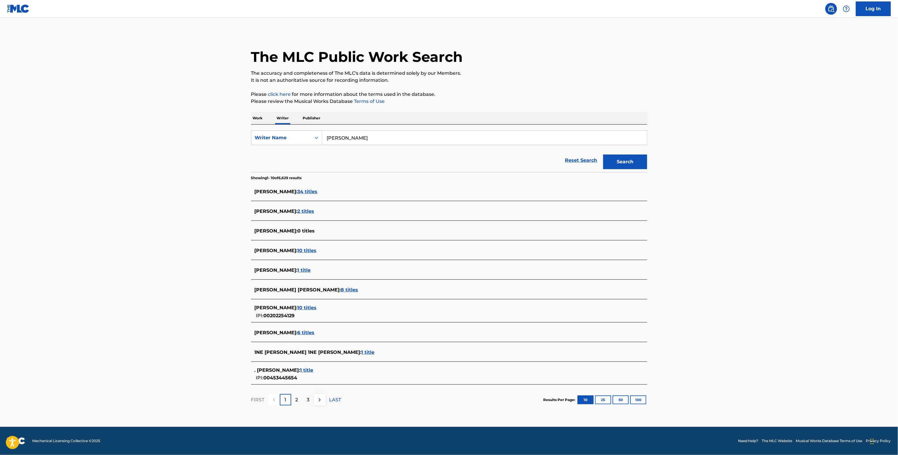
drag, startPoint x: 371, startPoint y: 140, endPoint x: 246, endPoint y: 120, distance: 125.8
click at [251, 120] on div "Work Writer Publisher SearchWithCriteriacdda833c-d24e-43d7-9eab-8a928a6ebaf7 Wr…" at bounding box center [449, 263] width 396 height 303
paste input "Rene Gutierrez"
type input "Rene Gutierrez"
click at [622, 160] on button "Search" at bounding box center [625, 161] width 44 height 15
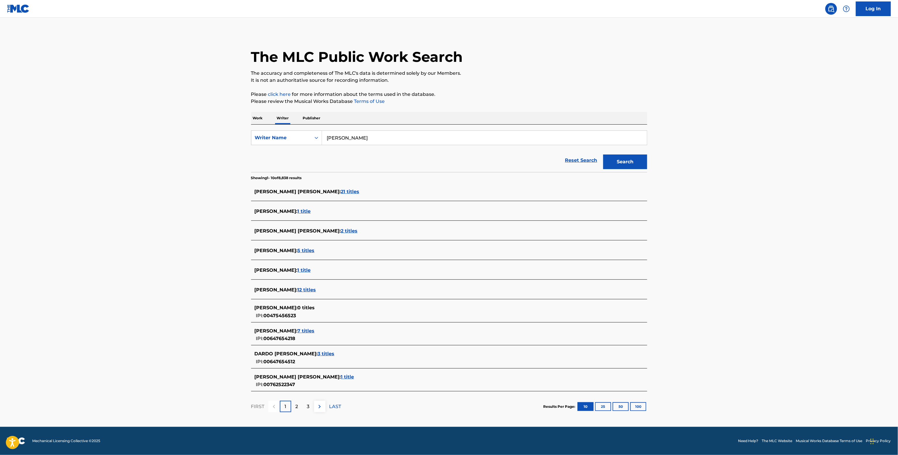
click at [304, 273] on span "1 title" at bounding box center [304, 270] width 13 height 6
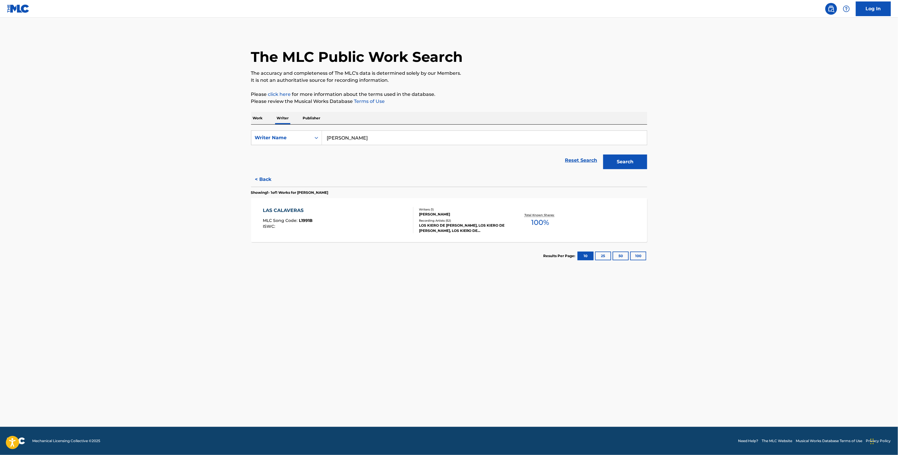
click at [530, 228] on div "Total Known Shares: 100 %" at bounding box center [541, 220] width 66 height 18
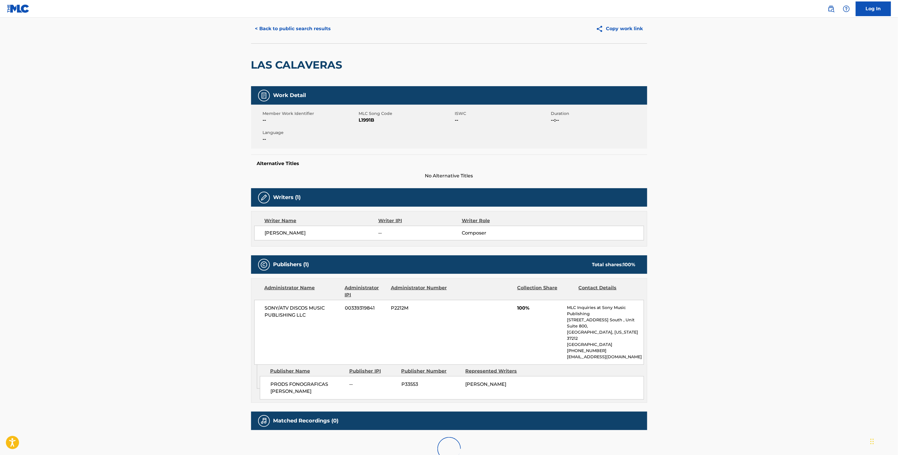
scroll to position [28, 0]
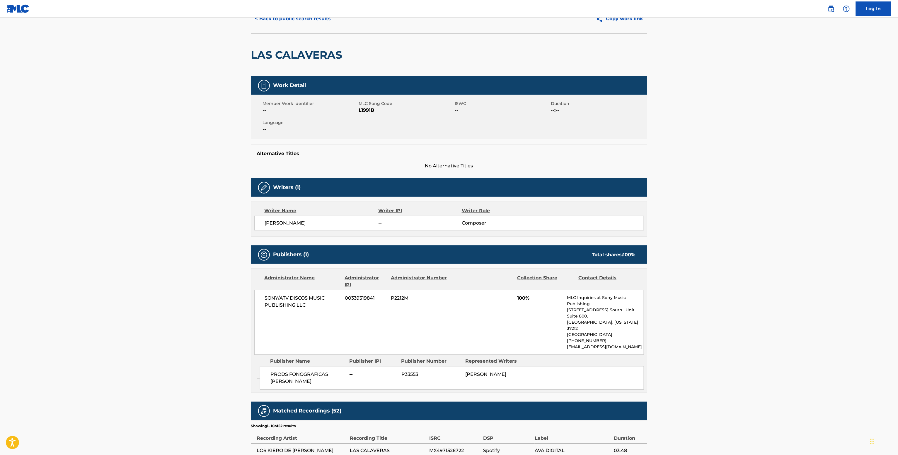
click at [280, 303] on span "SONY/ATV DISCOS MUSIC PUBLISHING LLC" at bounding box center [303, 302] width 76 height 14
copy div "SONY/ATV DISCOS MUSIC PUBLISHING LLC"
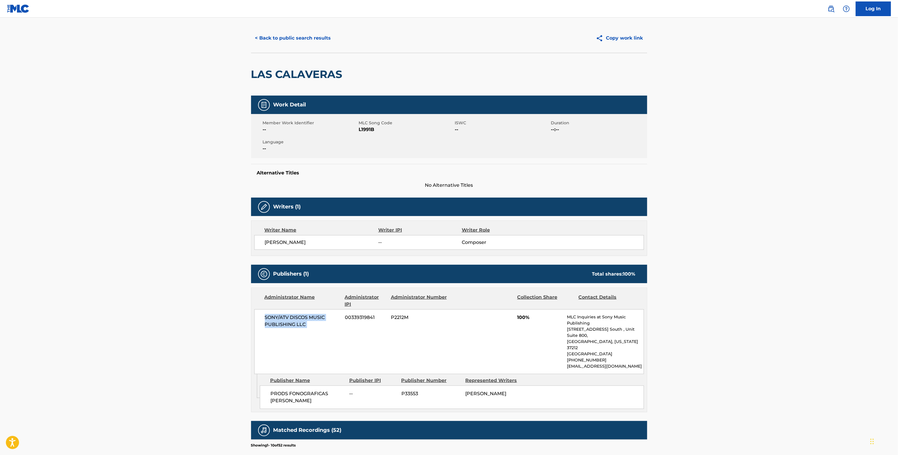
scroll to position [0, 0]
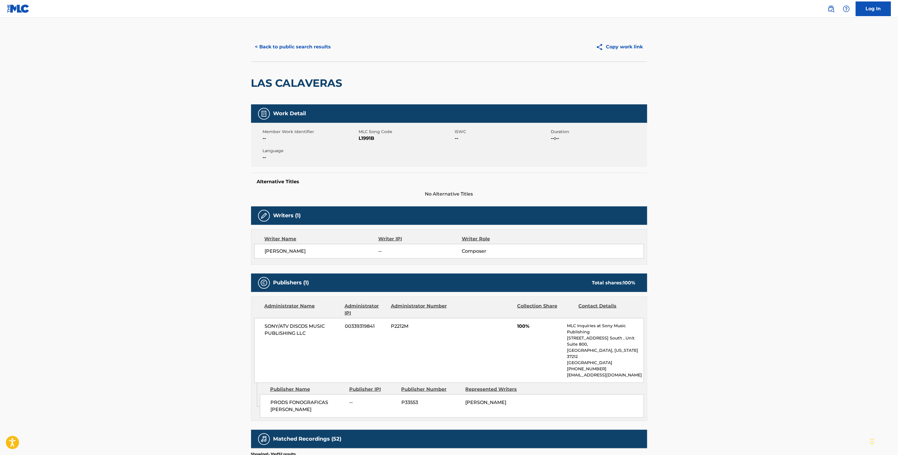
click at [364, 137] on span "L1991B" at bounding box center [406, 138] width 95 height 7
copy span "L1991B"
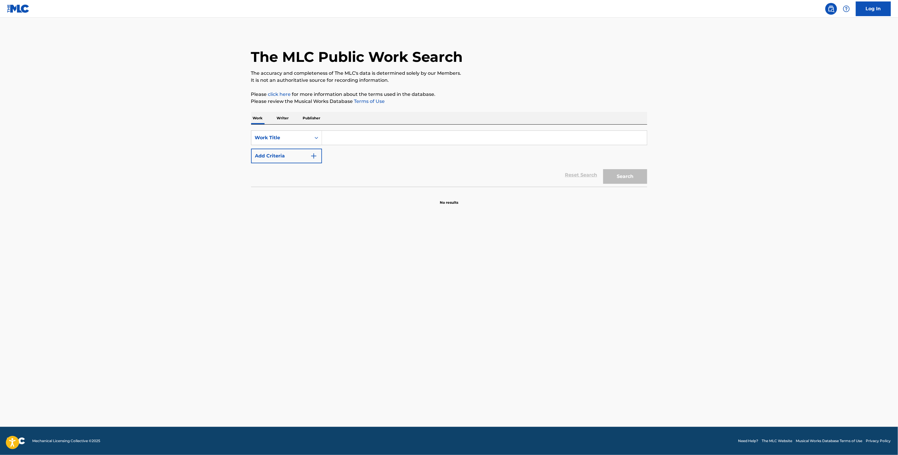
click at [325, 144] on input "Search Form" at bounding box center [484, 138] width 325 height 14
paste input "No! Gyalis [PERSON_NAME]"
type input "No! Gyalis [PERSON_NAME]"
click at [299, 161] on button "Add Criteria" at bounding box center [286, 156] width 71 height 15
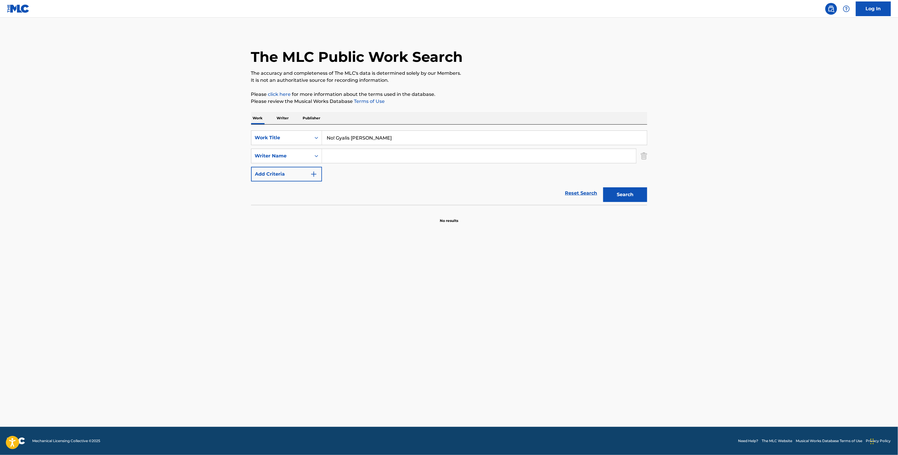
click at [338, 151] on input "Search Form" at bounding box center [479, 156] width 314 height 14
paste input "[PERSON_NAME]"
type input "[PERSON_NAME]"
click at [614, 190] on button "Search" at bounding box center [625, 194] width 44 height 15
click at [281, 120] on p "Writer" at bounding box center [283, 118] width 16 height 12
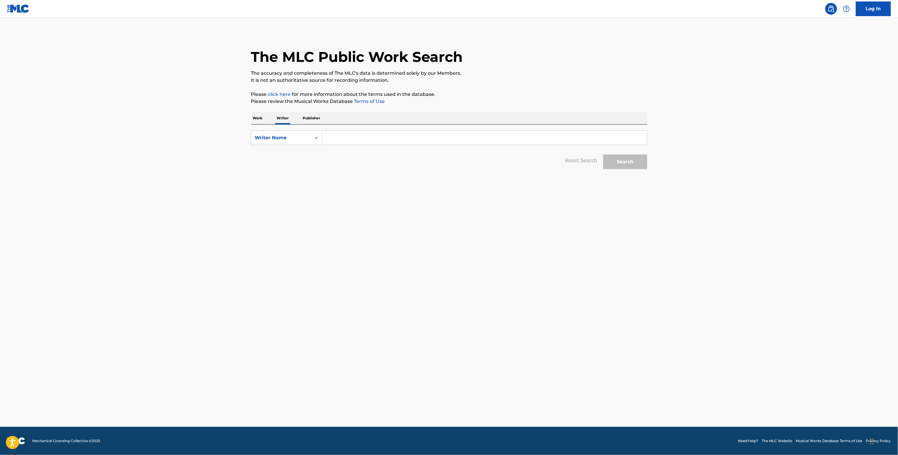
click at [346, 138] on input "Search Form" at bounding box center [484, 138] width 325 height 14
paste input "[PERSON_NAME]"
type input "[PERSON_NAME]"
click at [609, 163] on button "Search" at bounding box center [625, 161] width 44 height 15
click at [332, 142] on input "Search Form" at bounding box center [484, 138] width 325 height 14
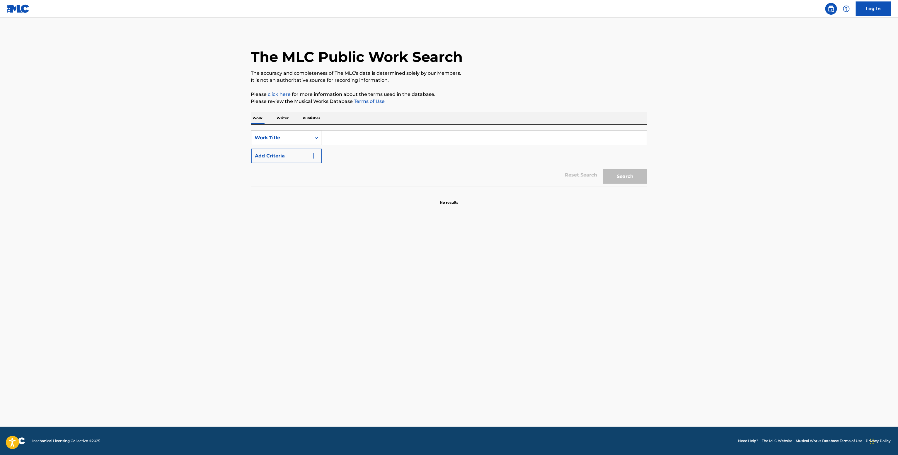
paste input "We Thank [PERSON_NAME], O [DEMOGRAPHIC_DATA], for a [DEMOGRAPHIC_DATA] Tabernac…"
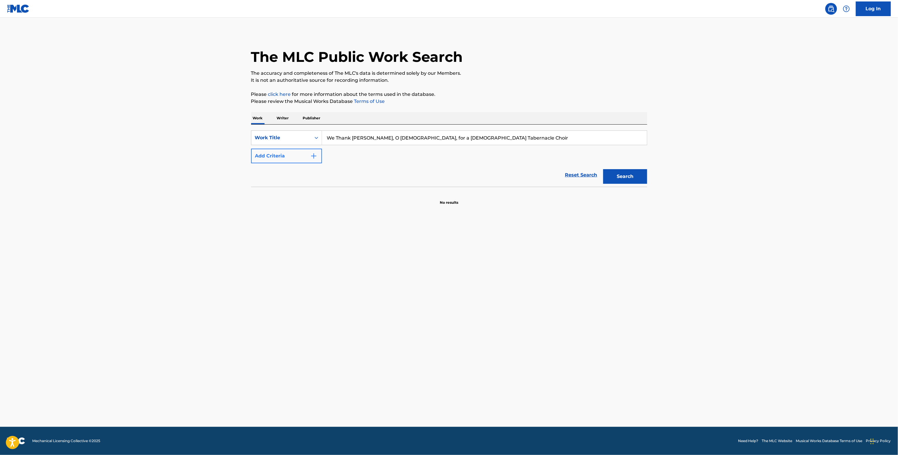
type input "We Thank [PERSON_NAME], O [DEMOGRAPHIC_DATA], for a [DEMOGRAPHIC_DATA] Tabernac…"
click at [313, 156] on img "Search Form" at bounding box center [313, 155] width 7 height 7
click at [336, 153] on input "Search Form" at bounding box center [479, 156] width 314 height 14
paste input "[PERSON_NAME] [PERSON_NAME]"
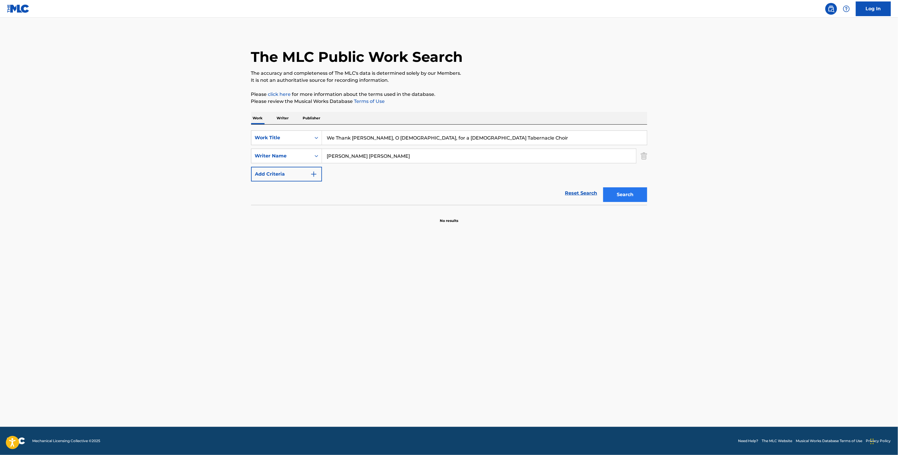
type input "[PERSON_NAME] [PERSON_NAME]"
click at [614, 189] on button "Search" at bounding box center [625, 194] width 44 height 15
click at [280, 116] on p "Writer" at bounding box center [283, 118] width 16 height 12
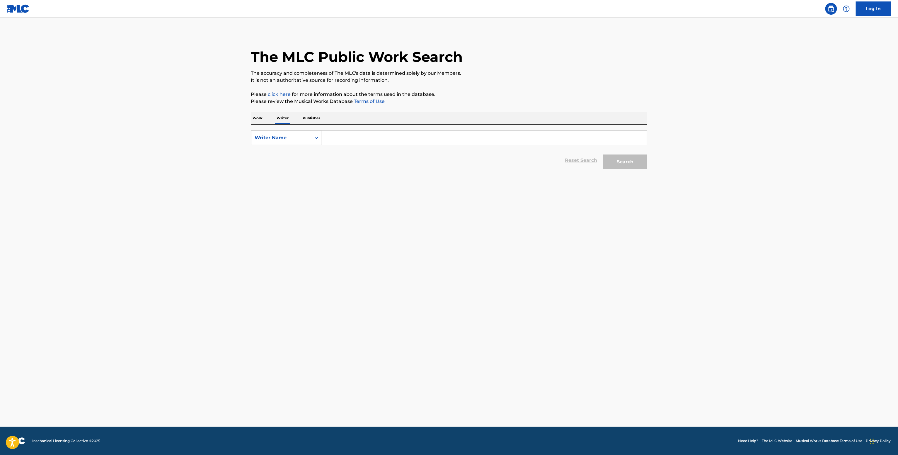
drag, startPoint x: 409, startPoint y: 146, endPoint x: 404, endPoint y: 142, distance: 6.0
click at [409, 145] on form "SearchWithCriteriab9b9c4f1-058d-489e-bc58-335632bbc989 Writer Name Reset Search…" at bounding box center [449, 151] width 396 height 42
click at [400, 140] on input "Search Form" at bounding box center [484, 138] width 325 height 14
paste input "[PERSON_NAME] [PERSON_NAME]"
type input "[PERSON_NAME] [PERSON_NAME]"
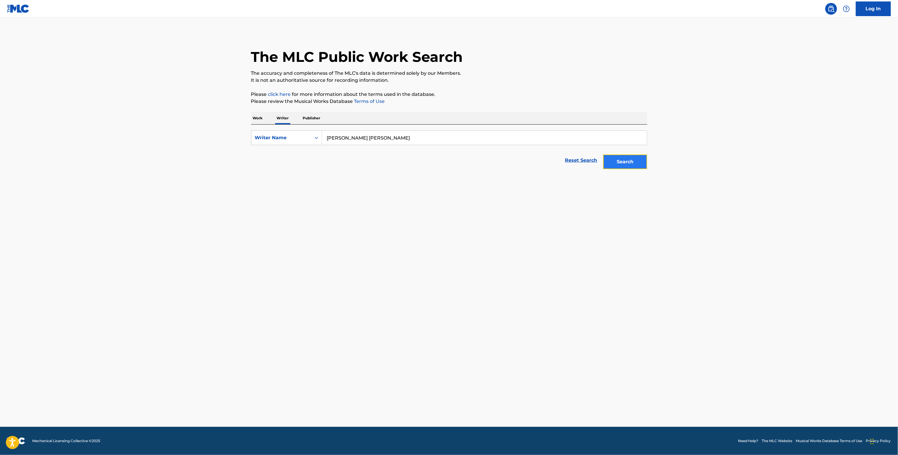
click at [623, 168] on button "Search" at bounding box center [625, 161] width 44 height 15
